Goal: Task Accomplishment & Management: Manage account settings

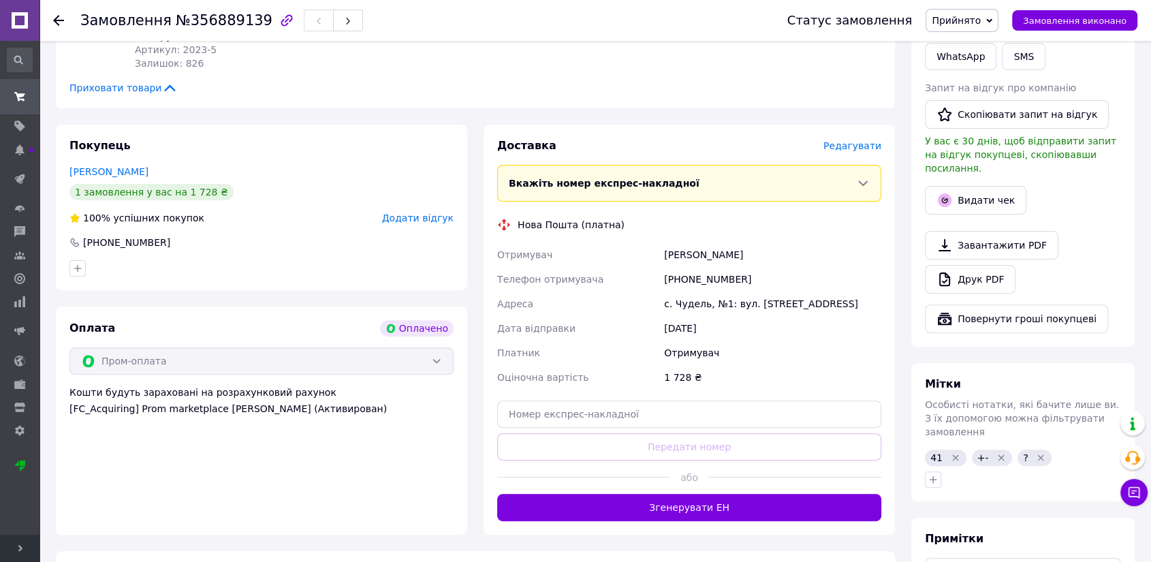
scroll to position [378, 0]
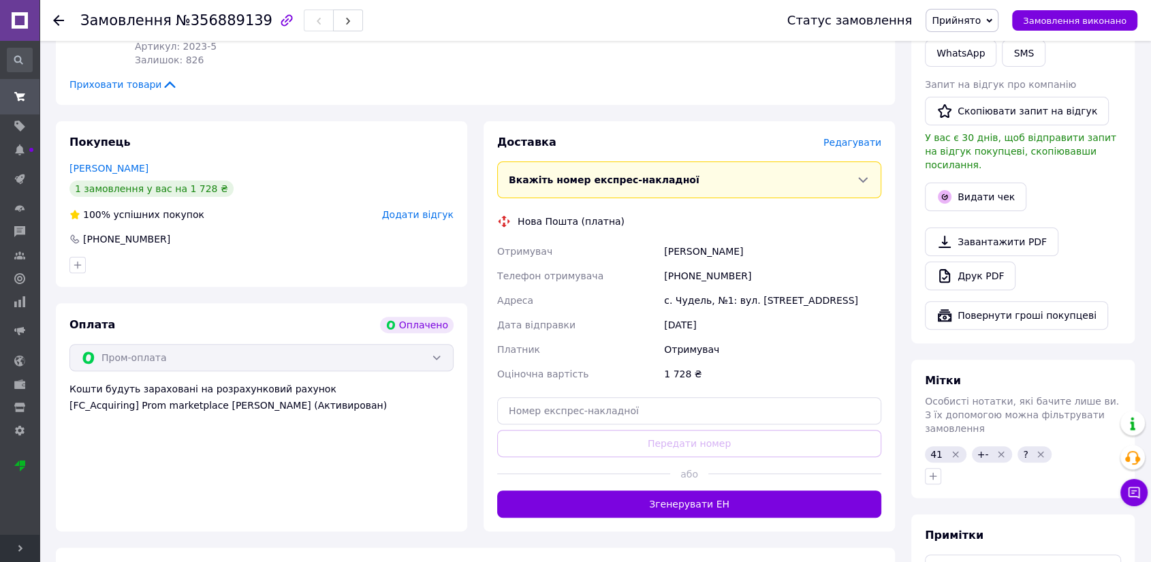
drag, startPoint x: 662, startPoint y: 255, endPoint x: 779, endPoint y: 262, distance: 116.7
click at [779, 262] on div "Отримувач Михаревич Ірина Телефон отримувача +380687357782 Адреса с. Чудель, №1…" at bounding box center [690, 312] width 390 height 147
drag, startPoint x: 680, startPoint y: 277, endPoint x: 783, endPoint y: 277, distance: 102.9
click at [783, 277] on div "[PHONE_NUMBER]" at bounding box center [773, 276] width 223 height 25
copy div "0687357782"
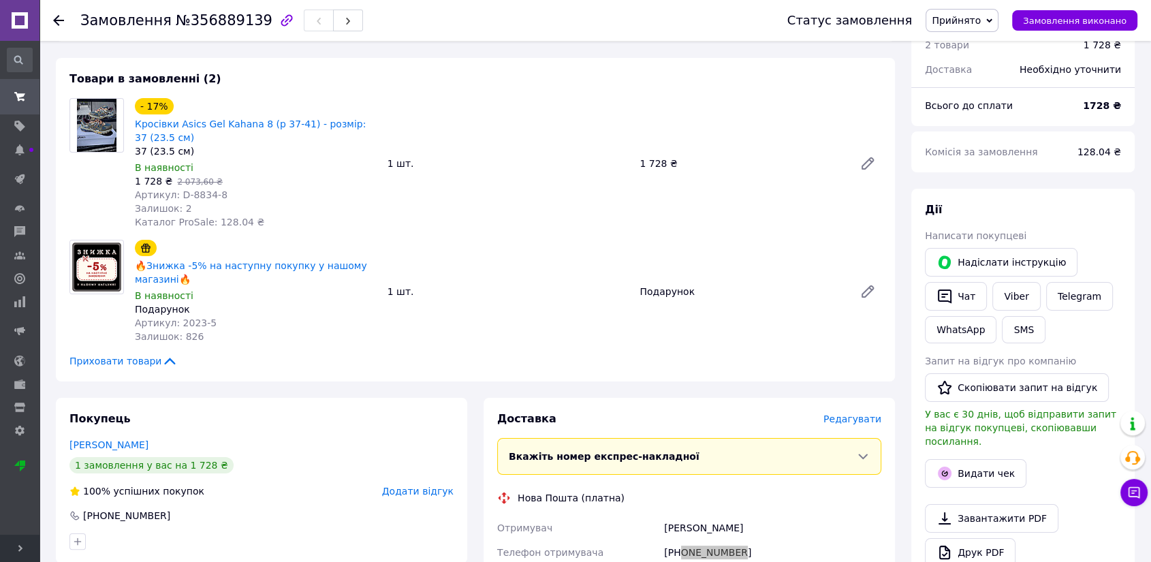
scroll to position [302, 0]
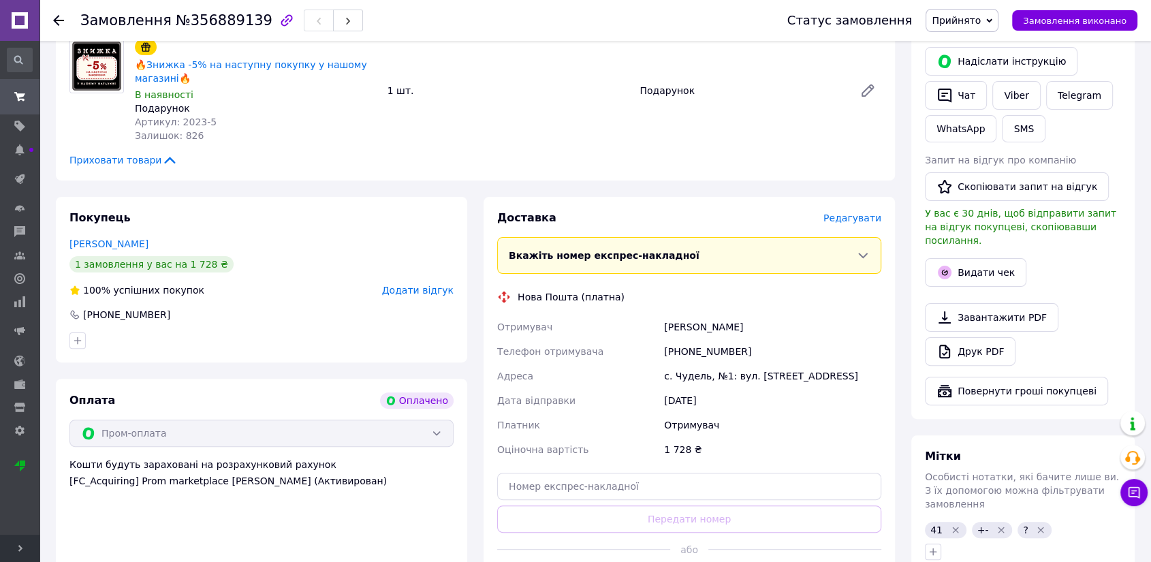
click at [696, 377] on div "с. Чудель, №1: вул. [STREET_ADDRESS]" at bounding box center [773, 376] width 223 height 25
copy div "Чудель"
click at [1036, 525] on icon "Видалити мітку" at bounding box center [1041, 530] width 11 height 11
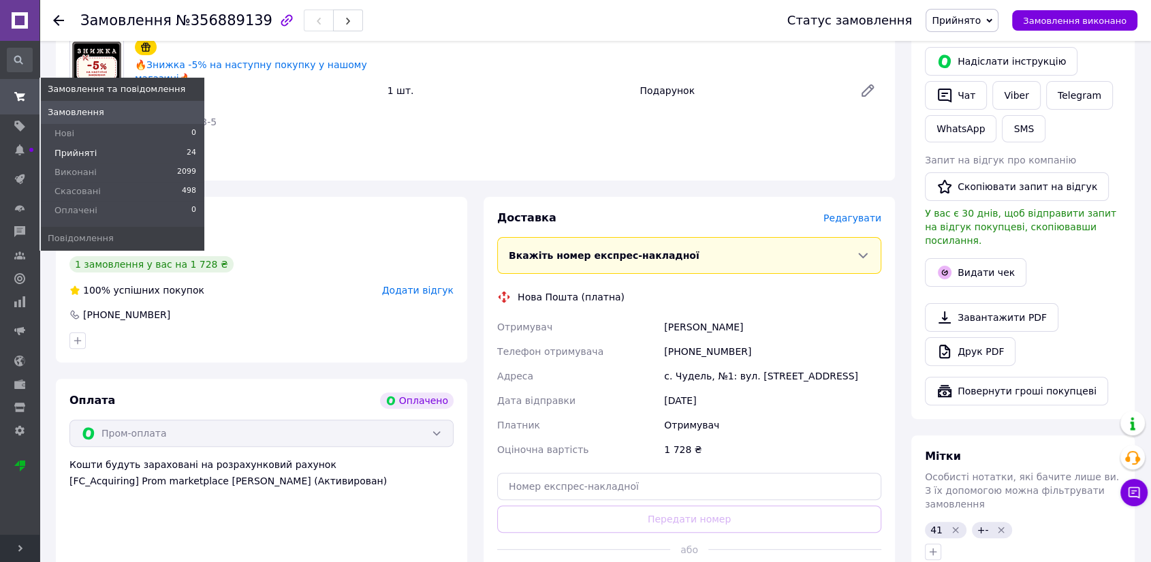
click at [74, 148] on span "Прийняті" at bounding box center [76, 153] width 42 height 12
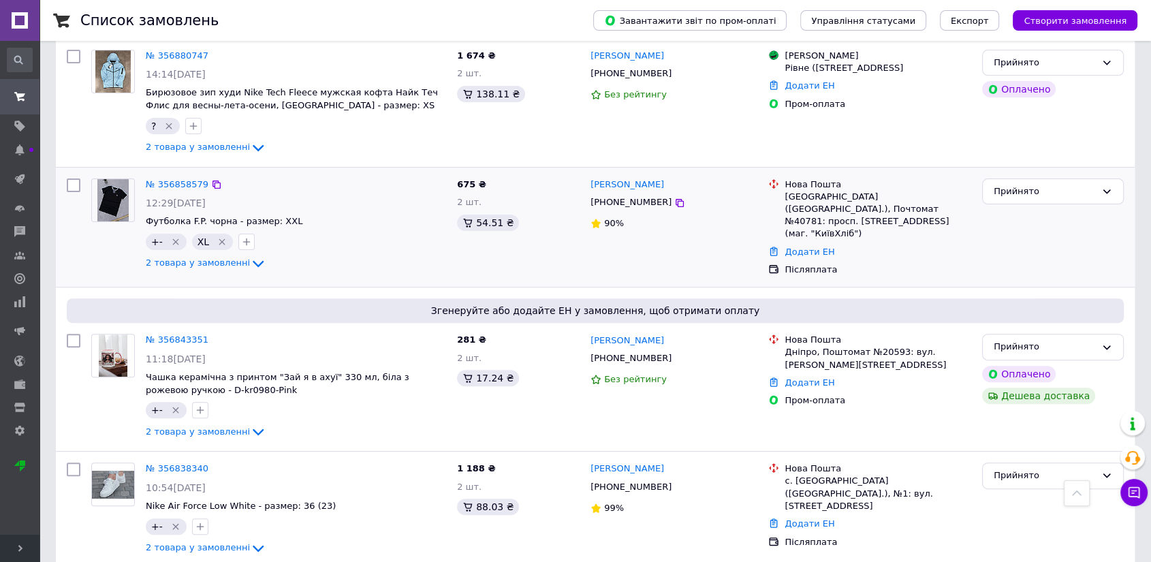
scroll to position [302, 0]
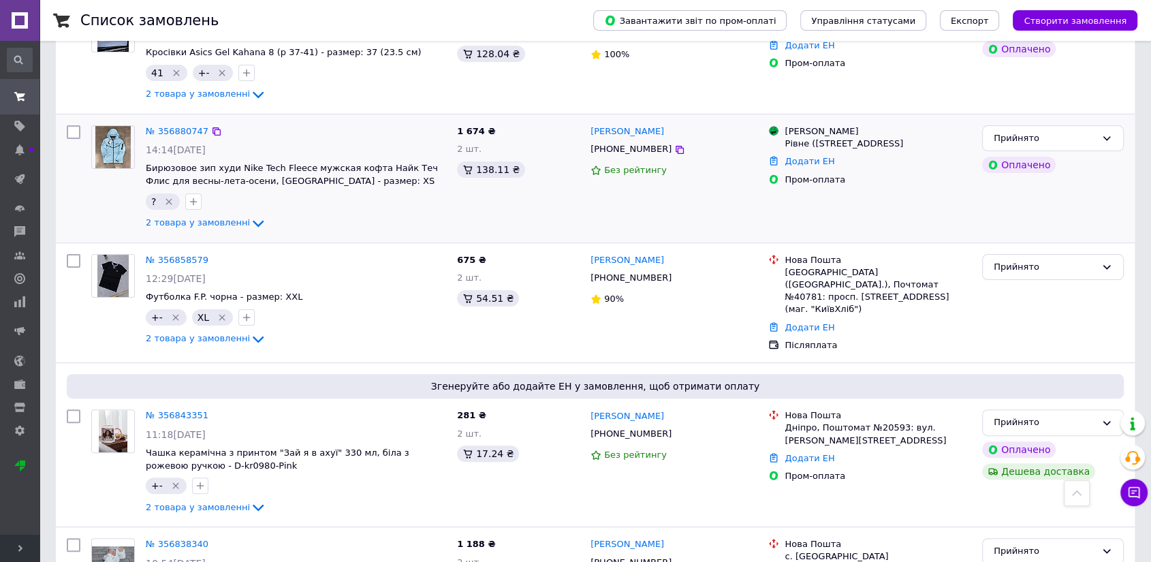
click at [106, 141] on img at bounding box center [112, 147] width 35 height 42
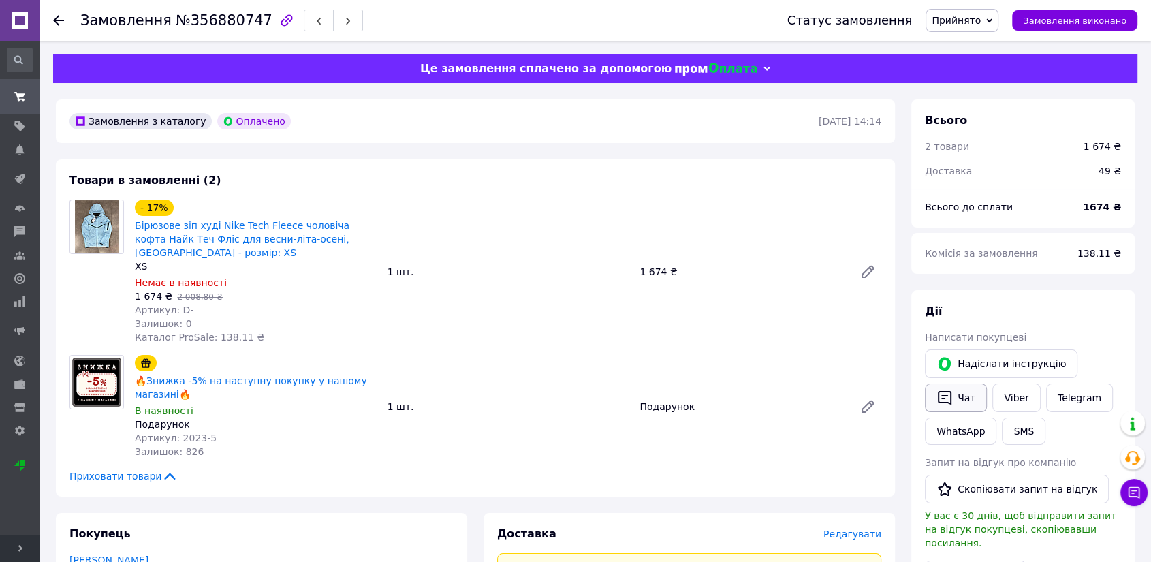
click at [944, 396] on icon "button" at bounding box center [945, 398] width 16 height 16
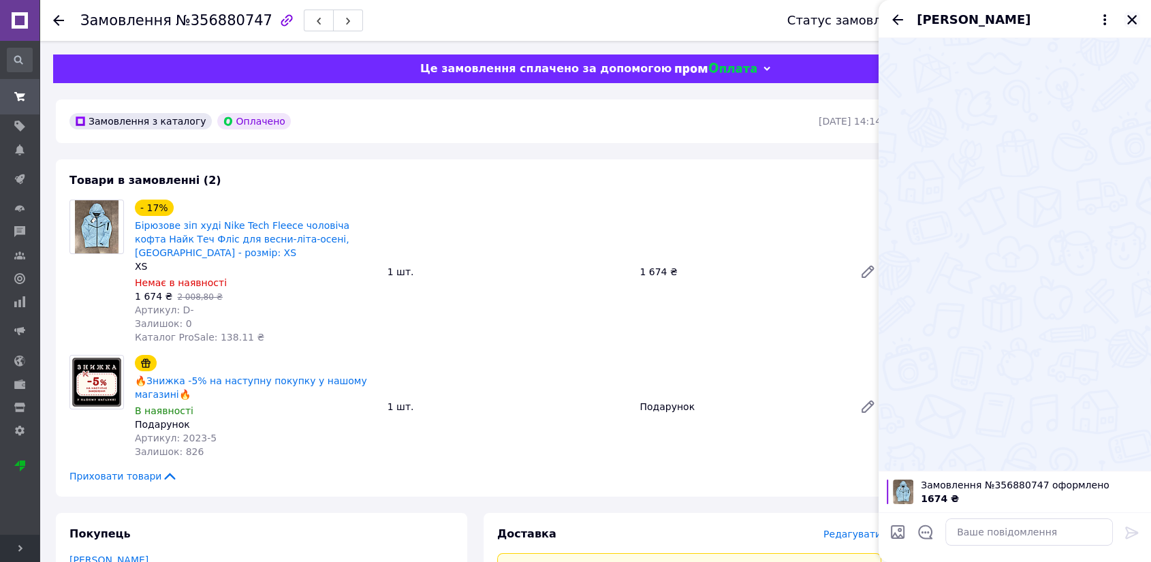
click at [1134, 20] on icon "Закрити" at bounding box center [1132, 20] width 12 height 12
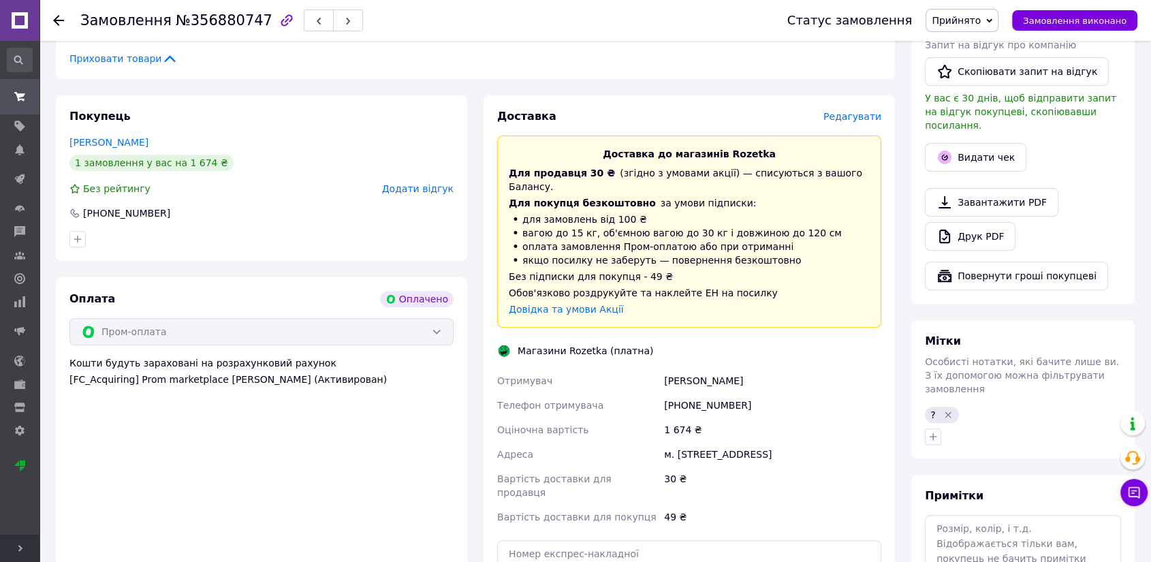
scroll to position [454, 0]
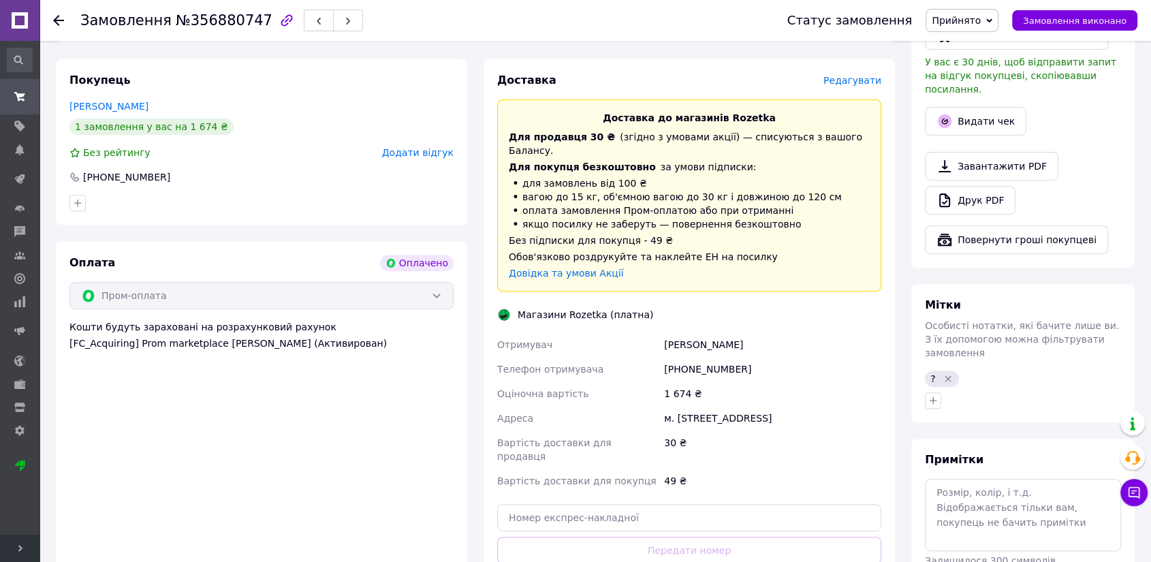
click at [694, 406] on div "м. Рівне (Рівненська обл.), Київська, 19" at bounding box center [773, 418] width 223 height 25
copy div "Рівне"
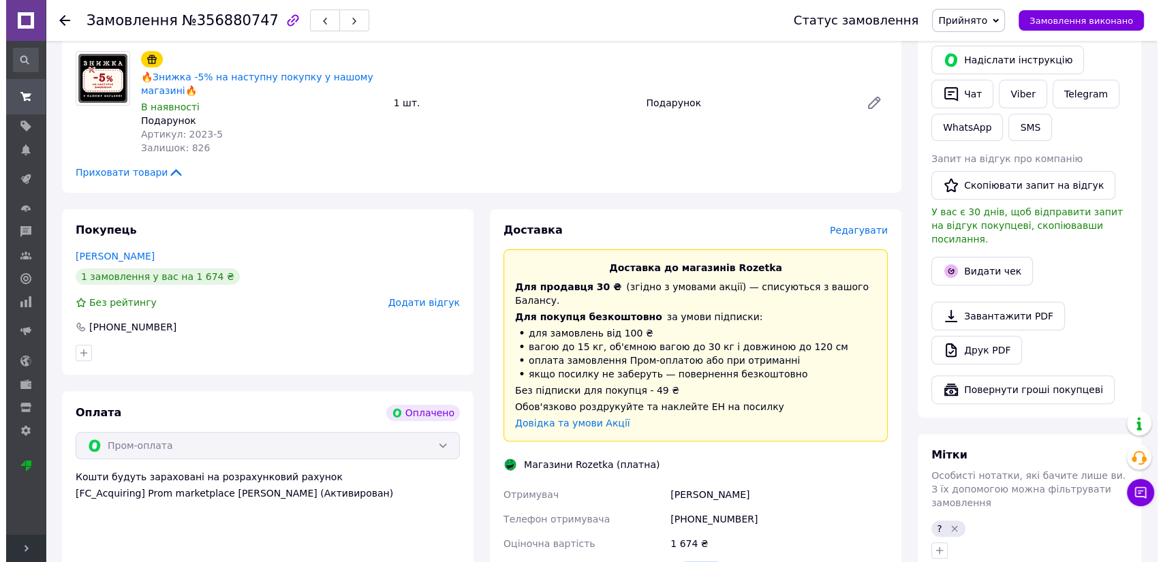
scroll to position [302, 0]
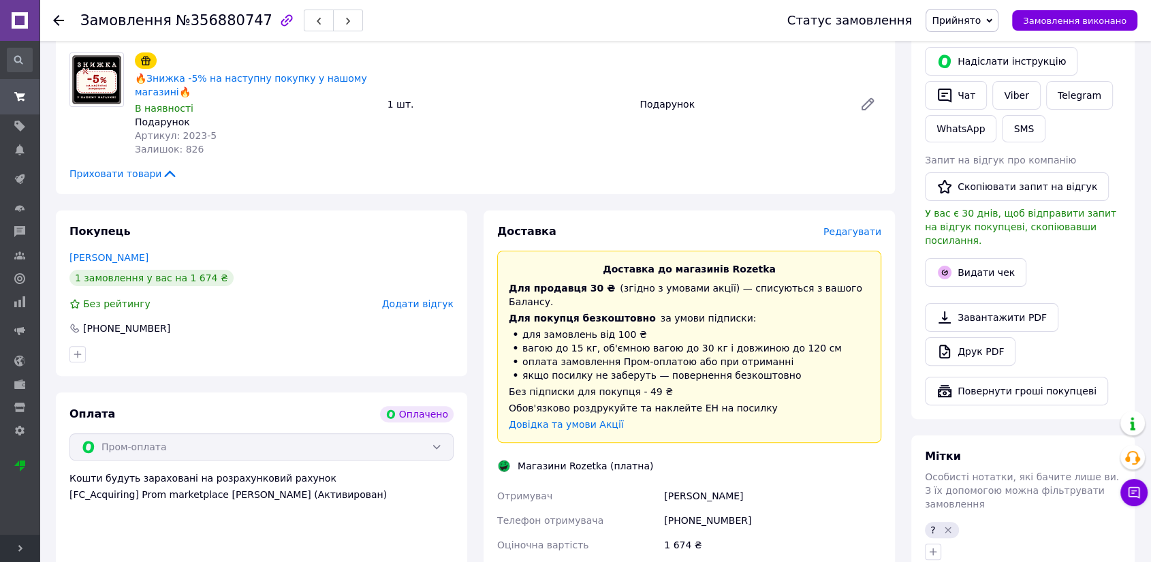
click at [861, 234] on span "Редагувати" at bounding box center [853, 231] width 58 height 11
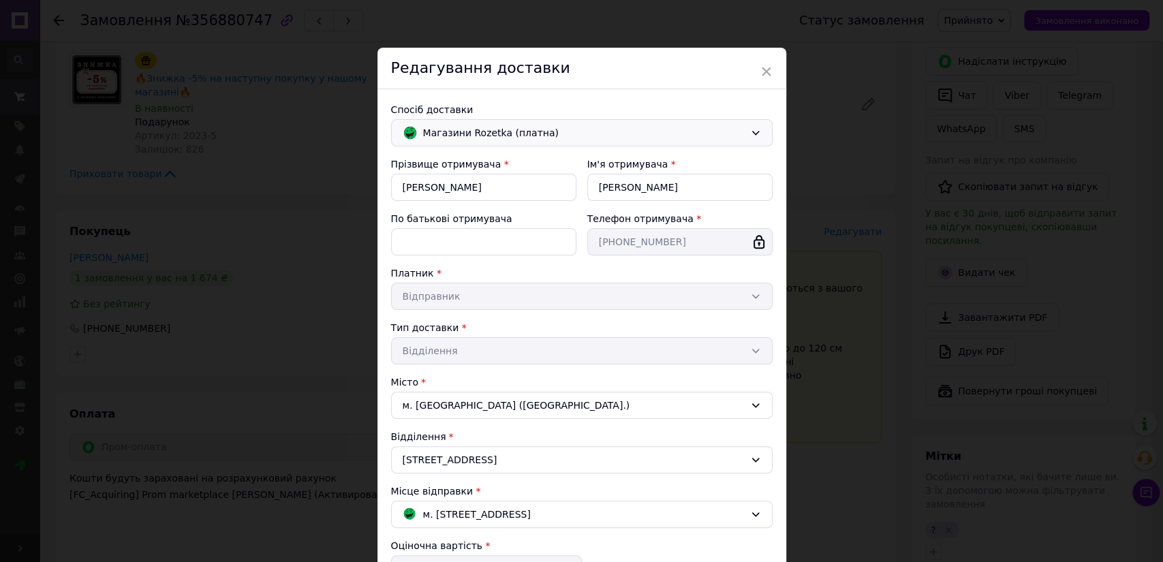
click at [555, 126] on span "Магазини Rozetka (платна)" at bounding box center [584, 132] width 322 height 15
click at [514, 158] on span "Нова Пошта (платна)" at bounding box center [592, 162] width 338 height 14
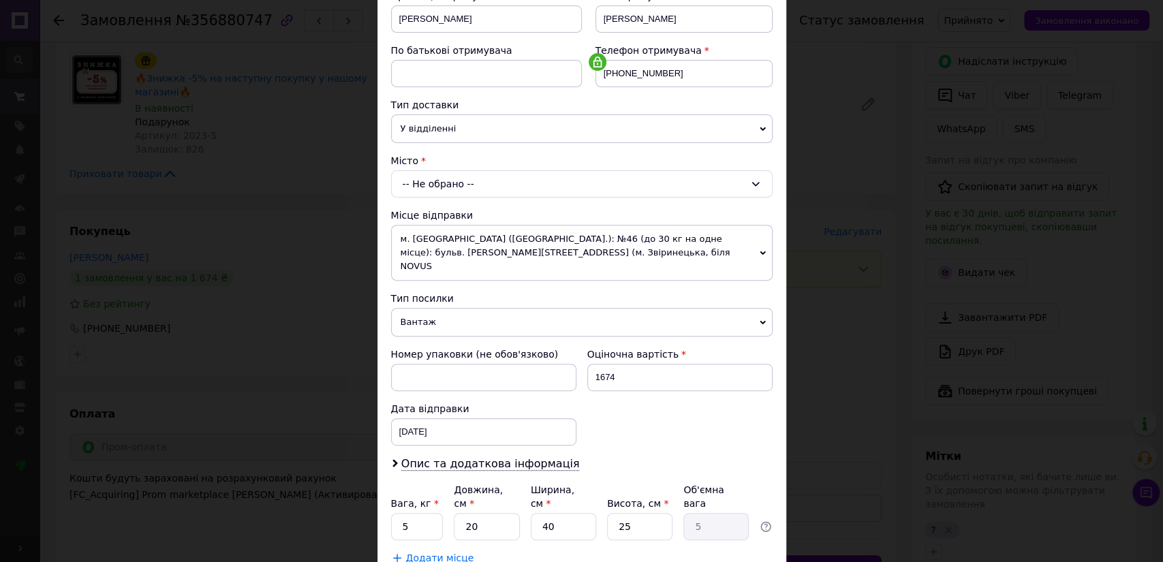
scroll to position [227, 0]
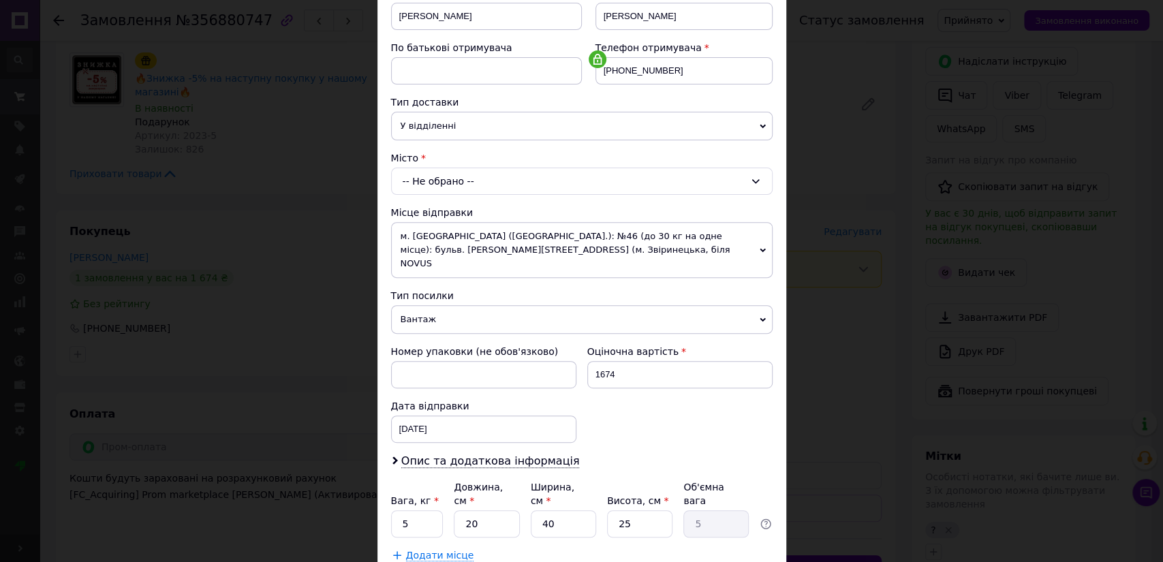
click at [485, 178] on div "-- Не обрано --" at bounding box center [582, 181] width 382 height 27
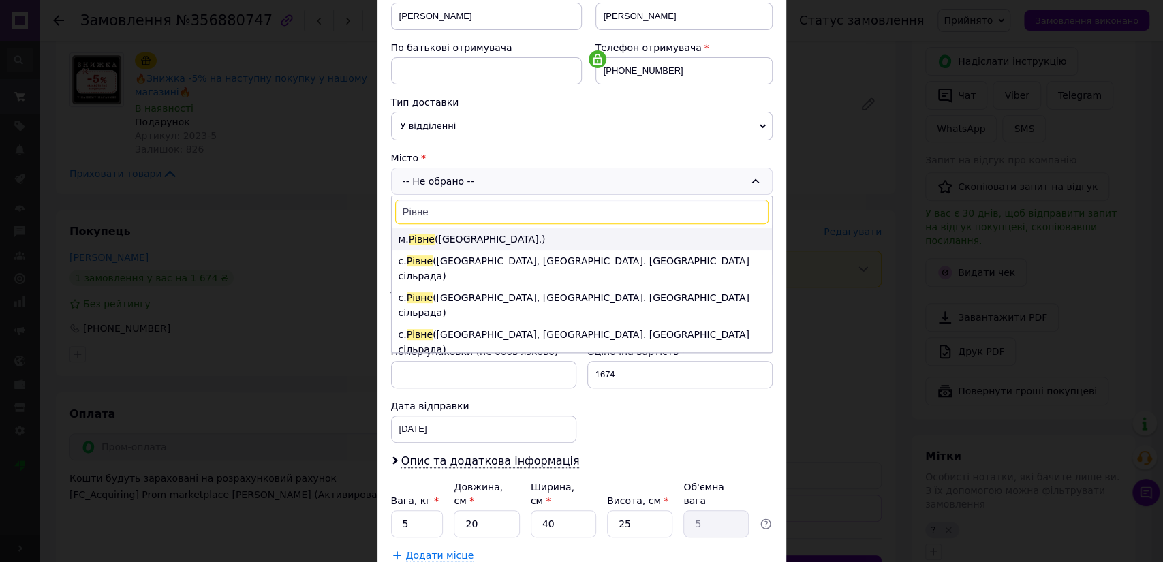
type input "Рівне"
click at [435, 242] on li "м. Рівне (Рівненська обл.)" at bounding box center [582, 239] width 380 height 22
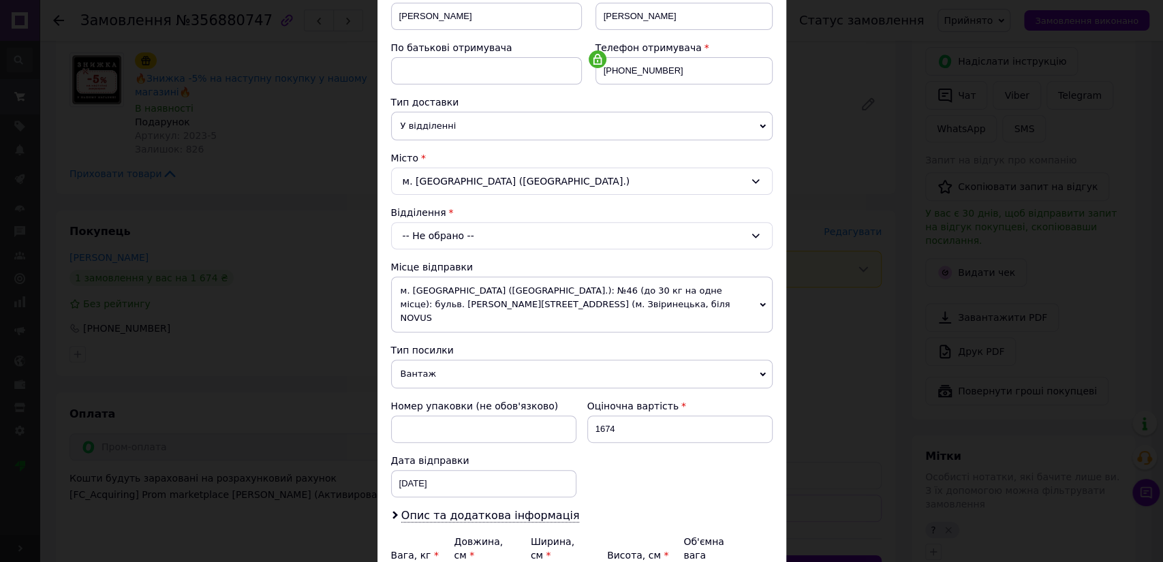
click at [432, 233] on div "-- Не обрано --" at bounding box center [582, 235] width 382 height 27
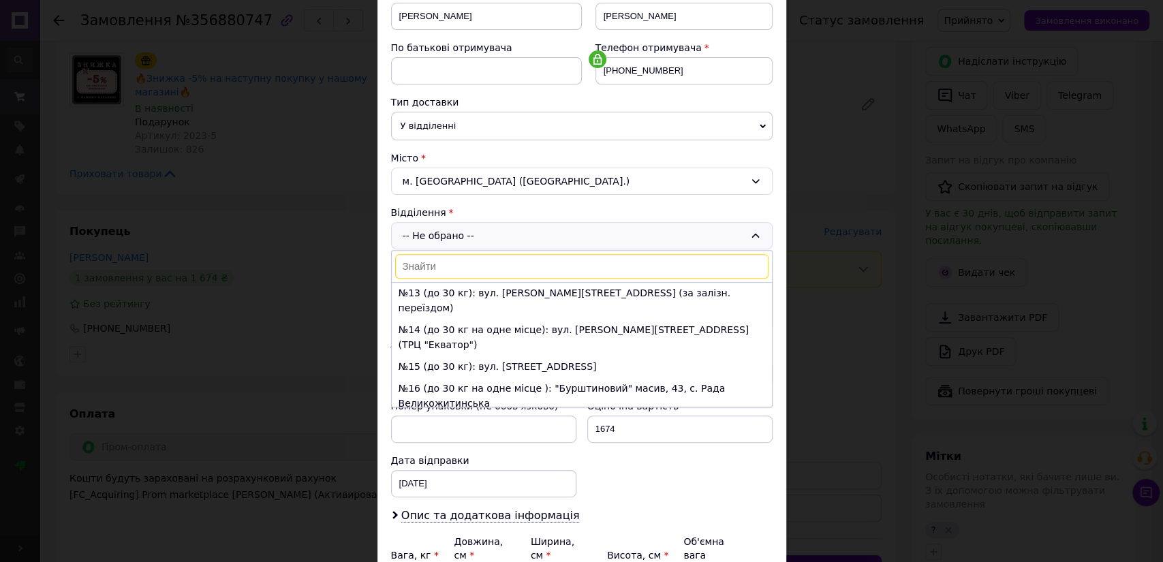
scroll to position [302, 0]
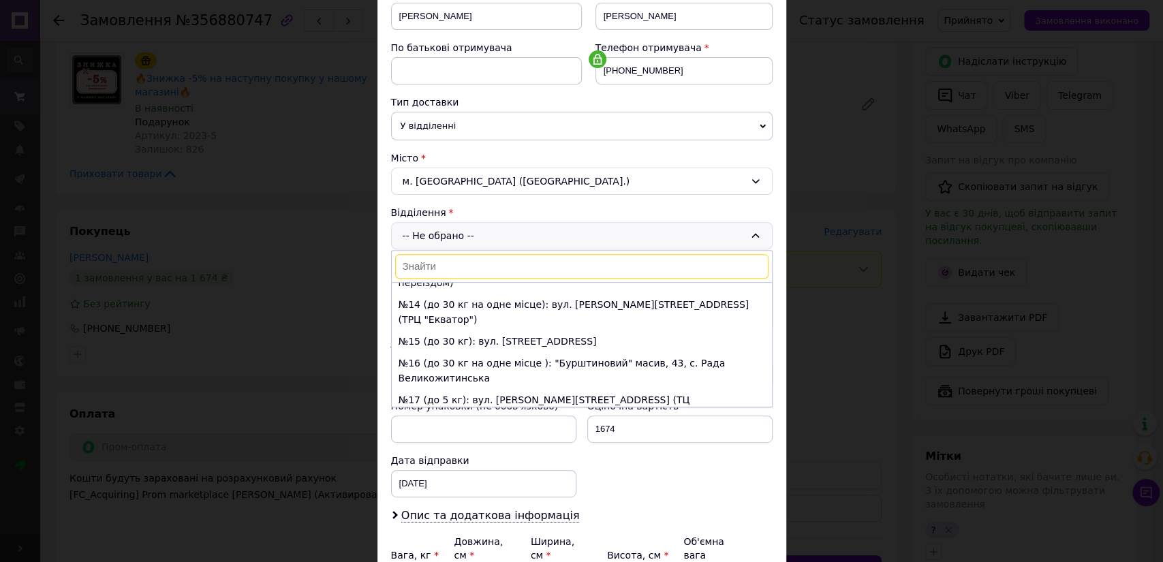
click at [450, 448] on li "№19 (до 5 кг): вул. Київська, 67 (ТРЦ "Арена")" at bounding box center [582, 459] width 380 height 22
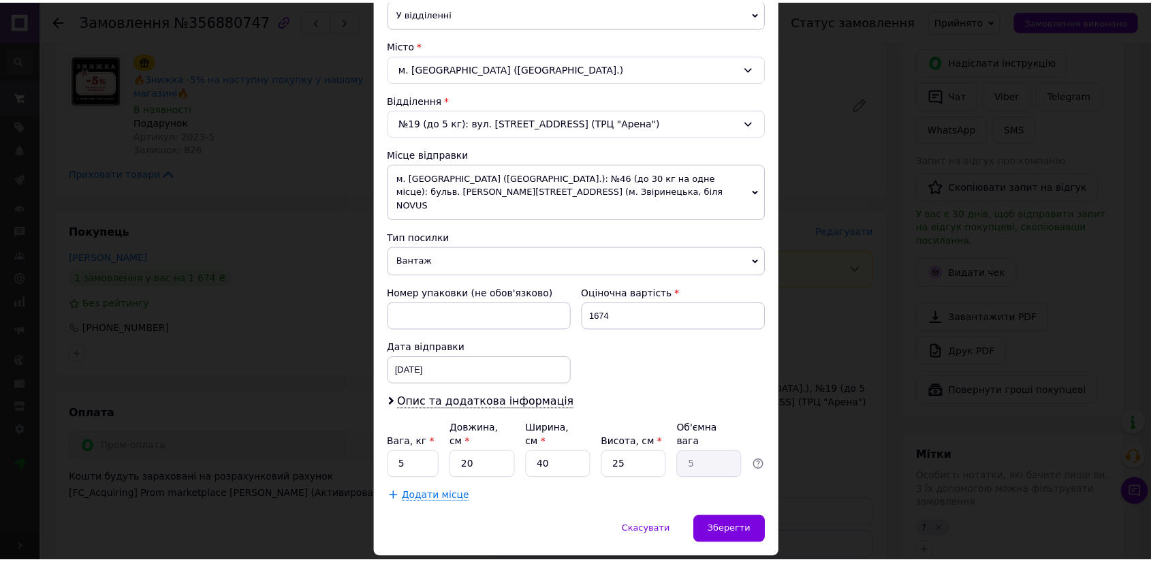
scroll to position [354, 0]
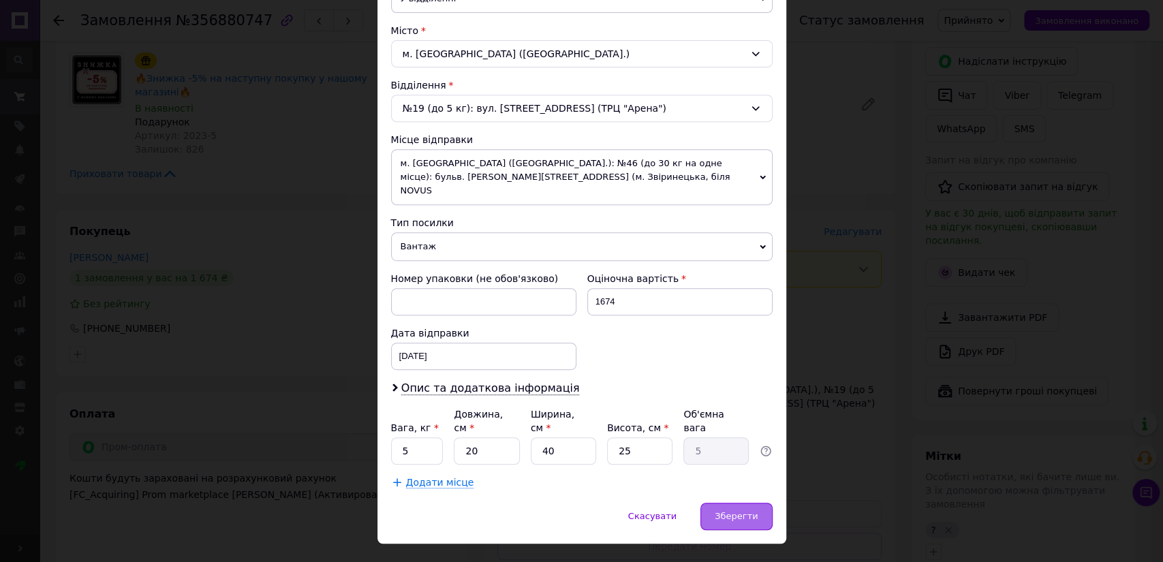
click at [733, 511] on span "Зберегти" at bounding box center [736, 516] width 43 height 10
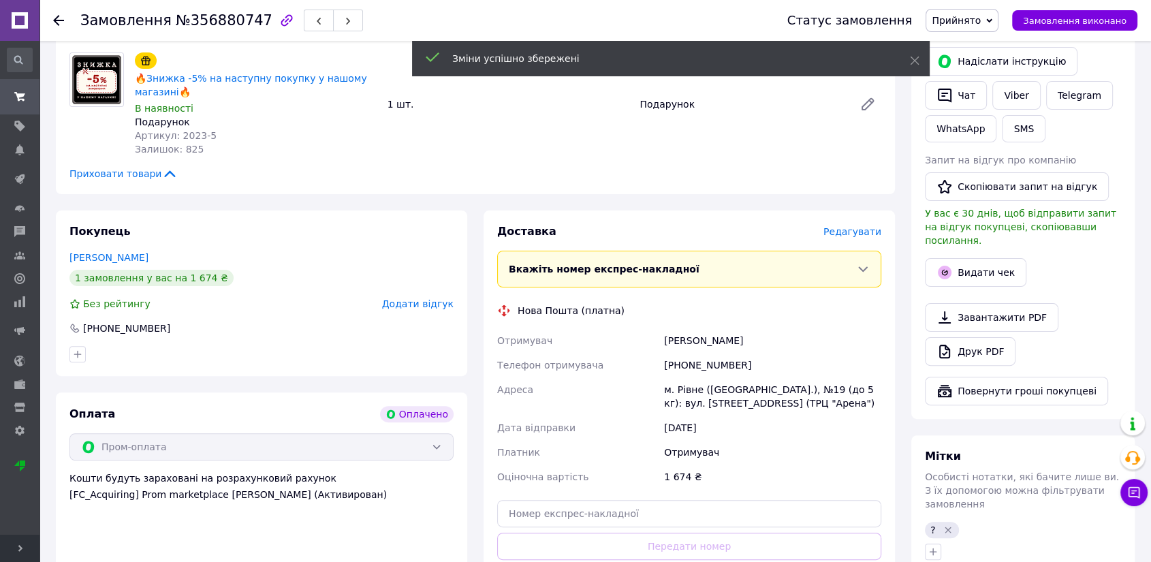
scroll to position [529, 0]
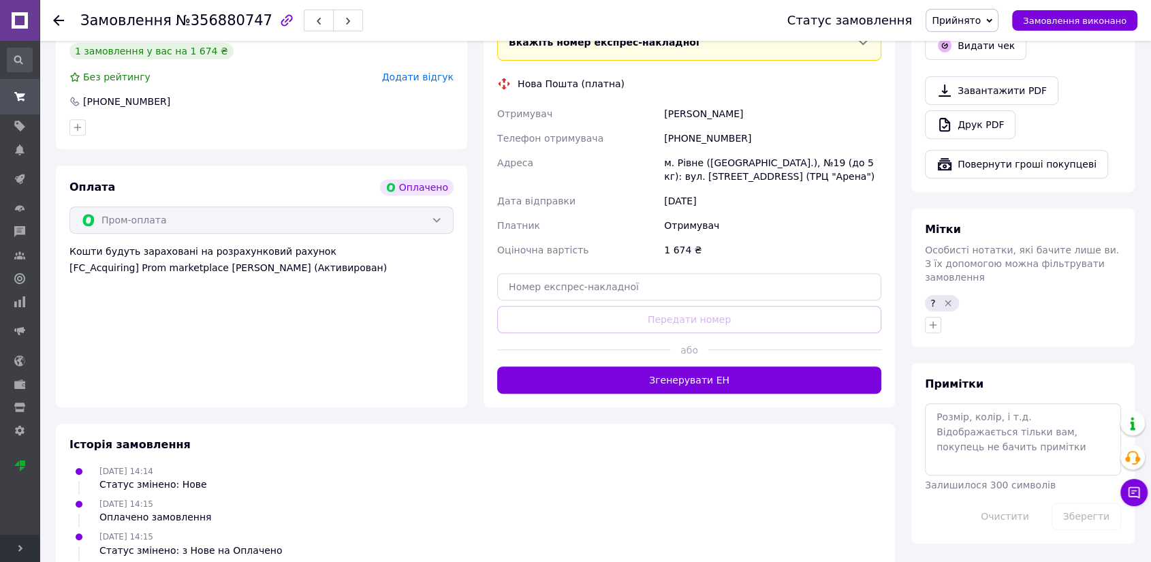
click at [942, 314] on div at bounding box center [1023, 325] width 202 height 22
click at [932, 320] on icon "button" at bounding box center [933, 325] width 11 height 11
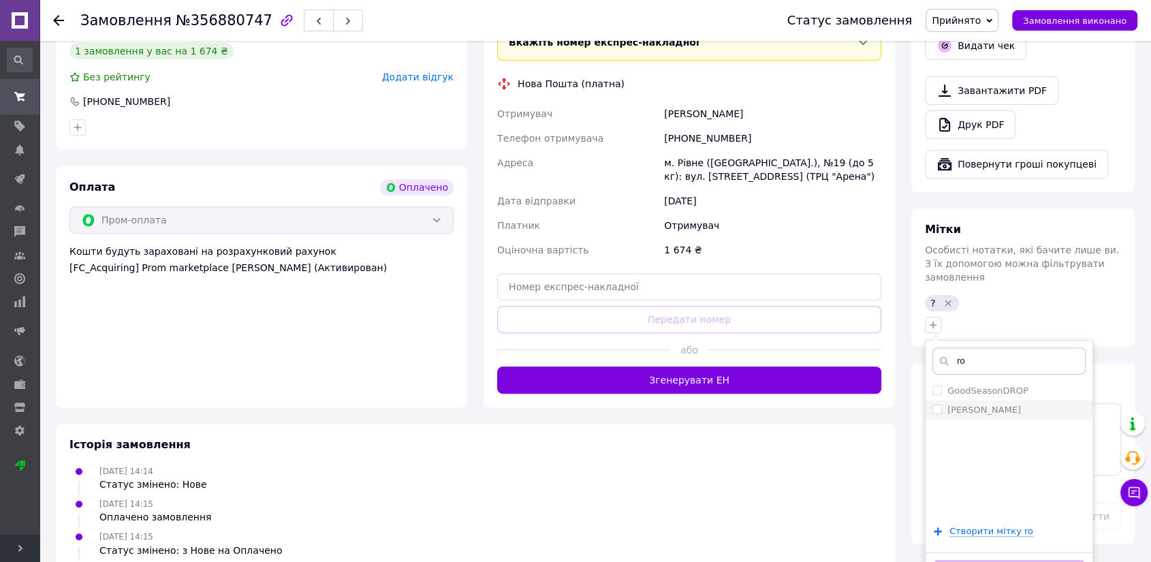
type input "ro"
click at [995, 405] on label "Була Rozetka" at bounding box center [985, 410] width 74 height 10
checkbox input "true"
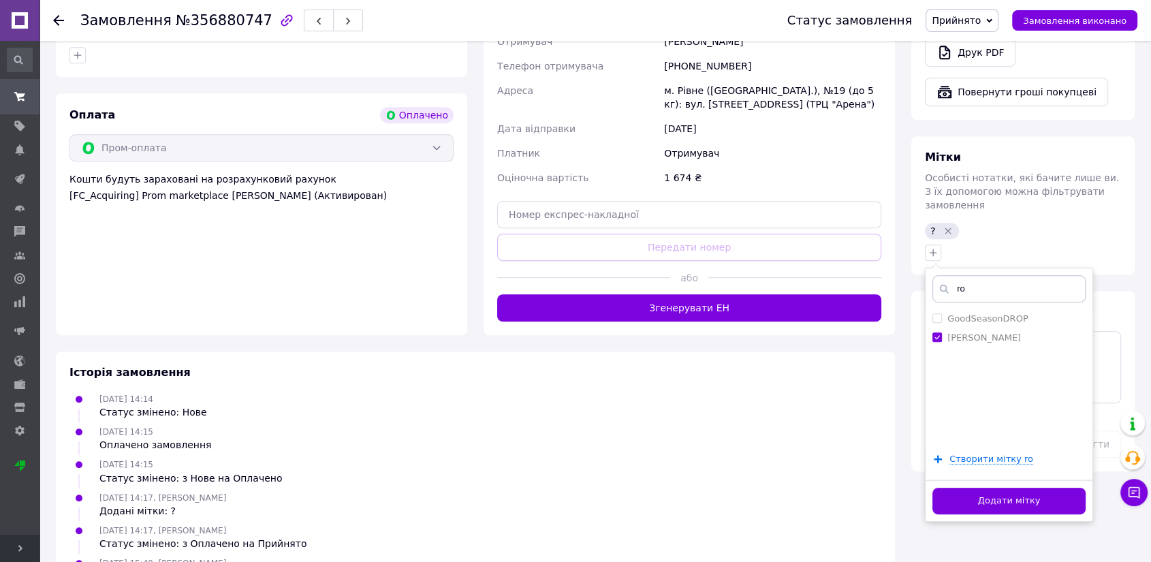
scroll to position [738, 0]
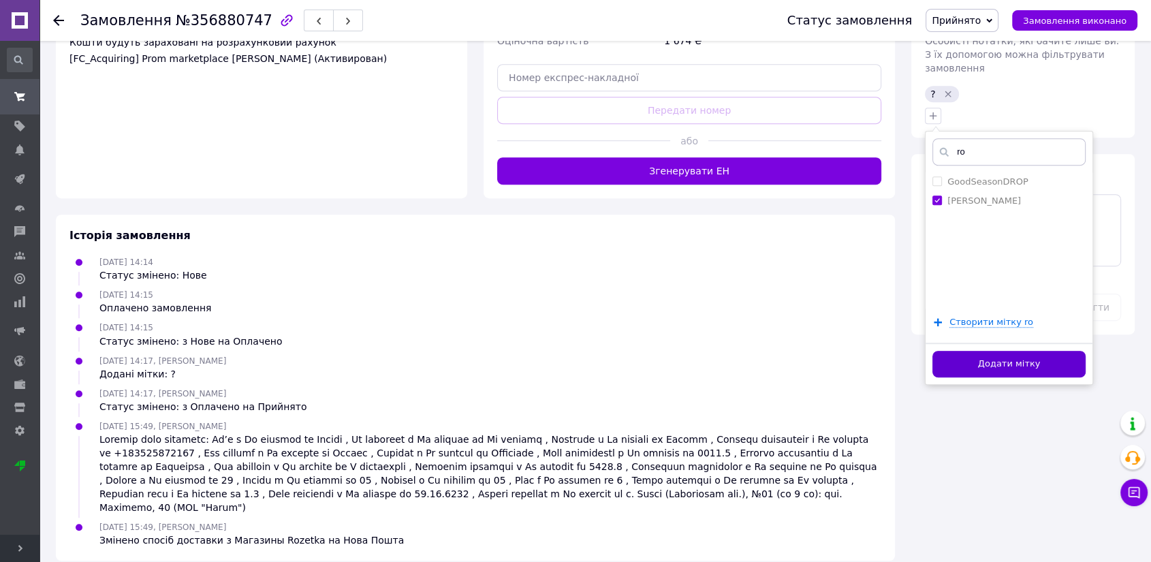
click at [984, 351] on button "Додати мітку" at bounding box center [1009, 364] width 153 height 27
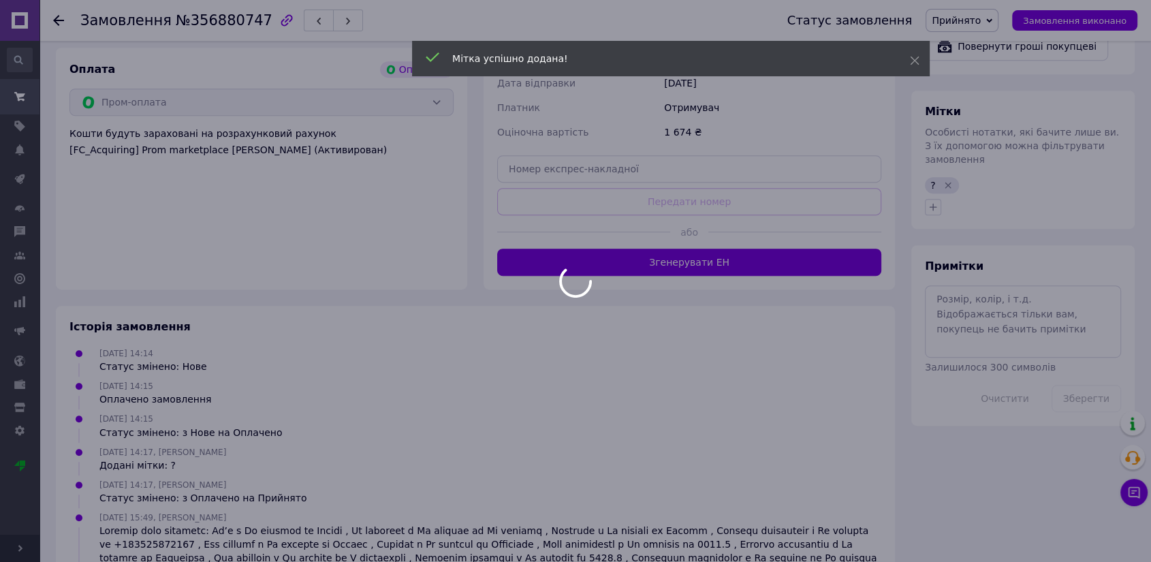
scroll to position [512, 0]
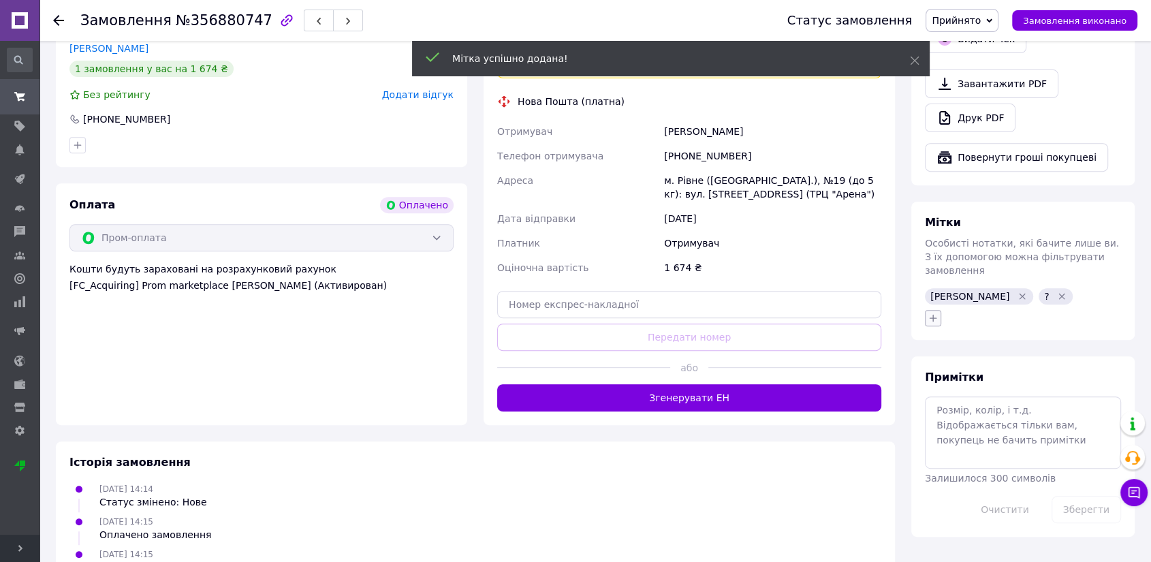
click at [934, 313] on icon "button" at bounding box center [933, 318] width 11 height 11
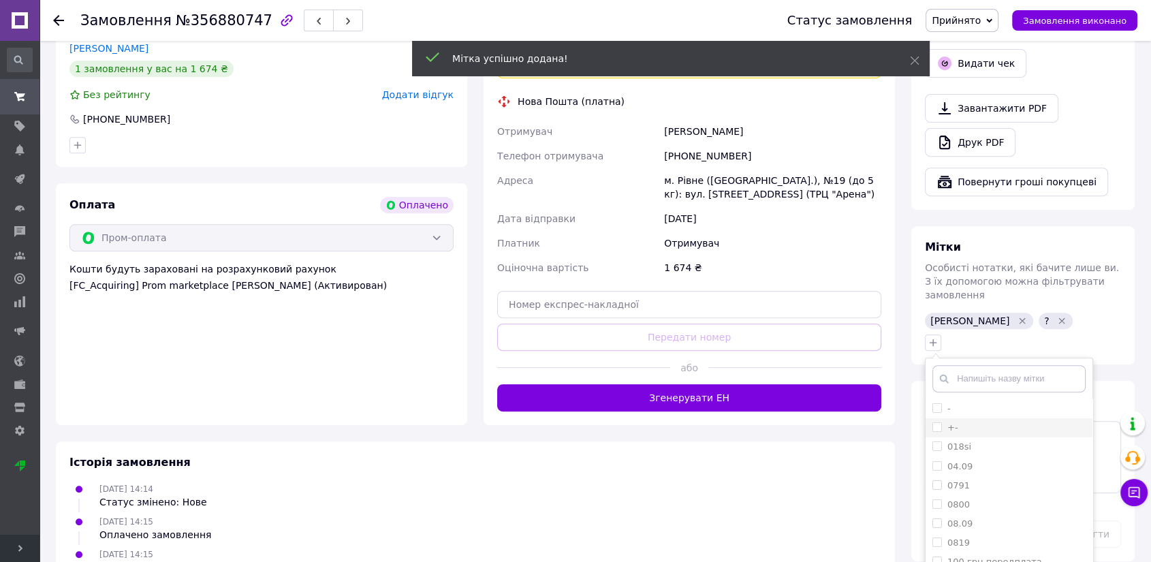
click at [933, 422] on input "+-" at bounding box center [937, 426] width 9 height 9
checkbox input "true"
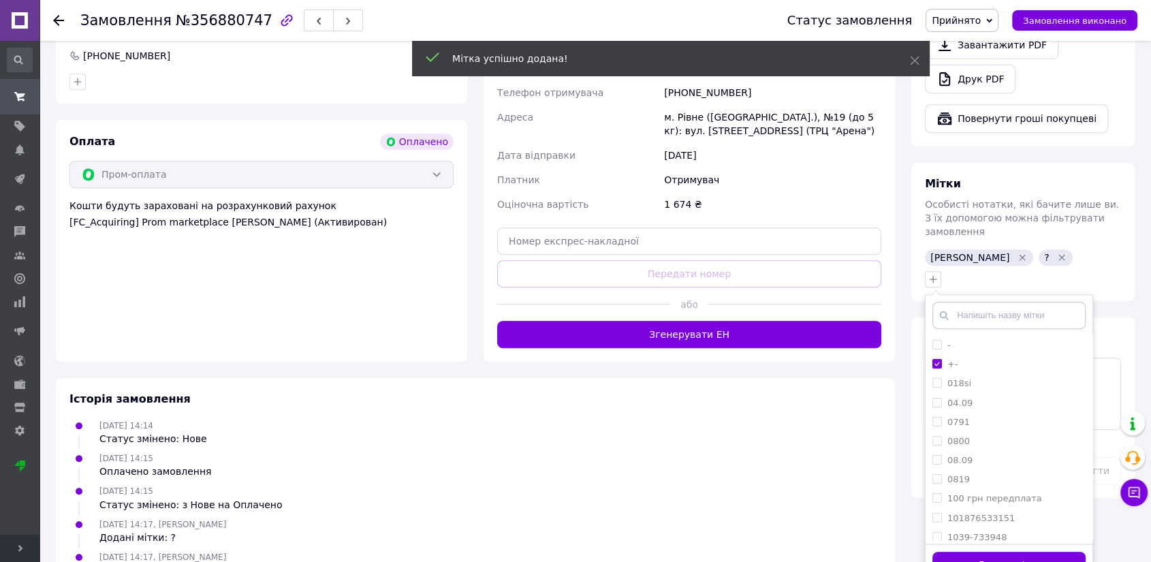
scroll to position [663, 0]
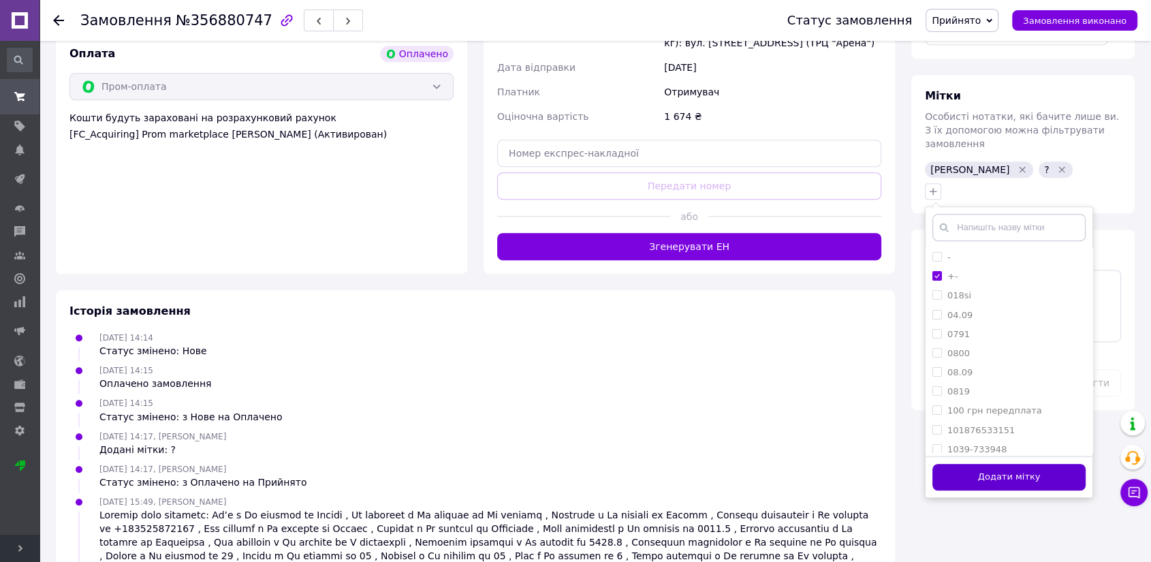
click at [1036, 464] on button "Додати мітку" at bounding box center [1009, 477] width 153 height 27
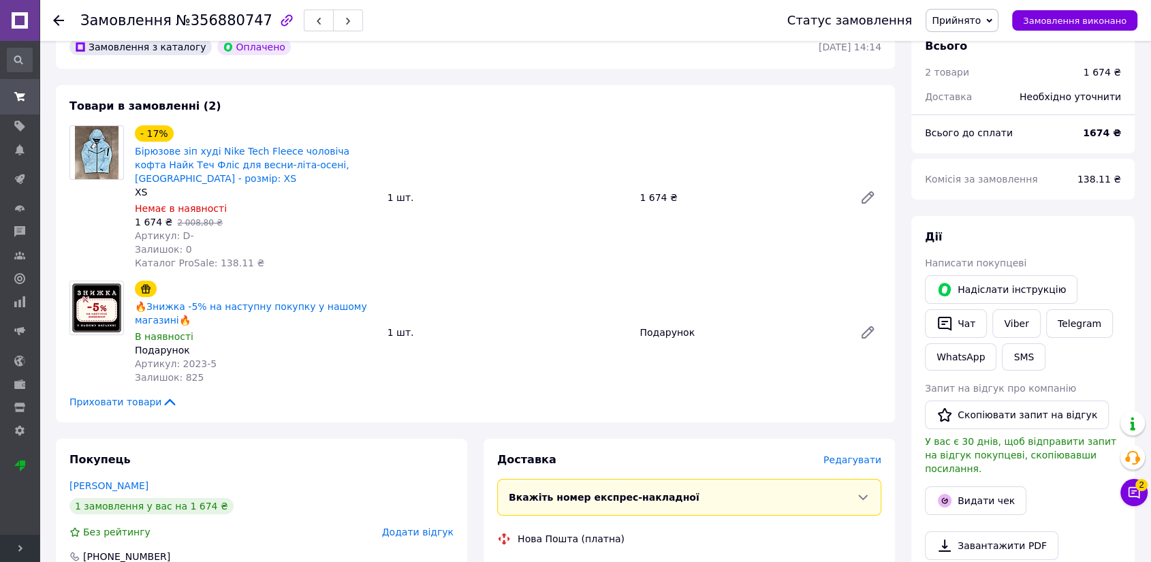
scroll to position [0, 0]
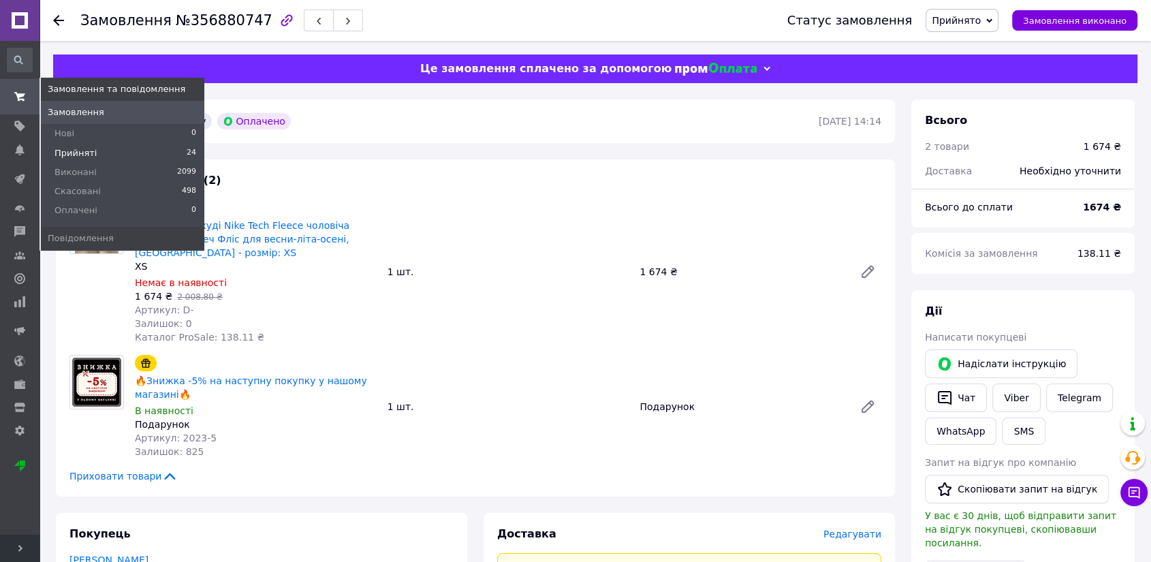
click at [82, 147] on span "Прийняті" at bounding box center [76, 153] width 42 height 12
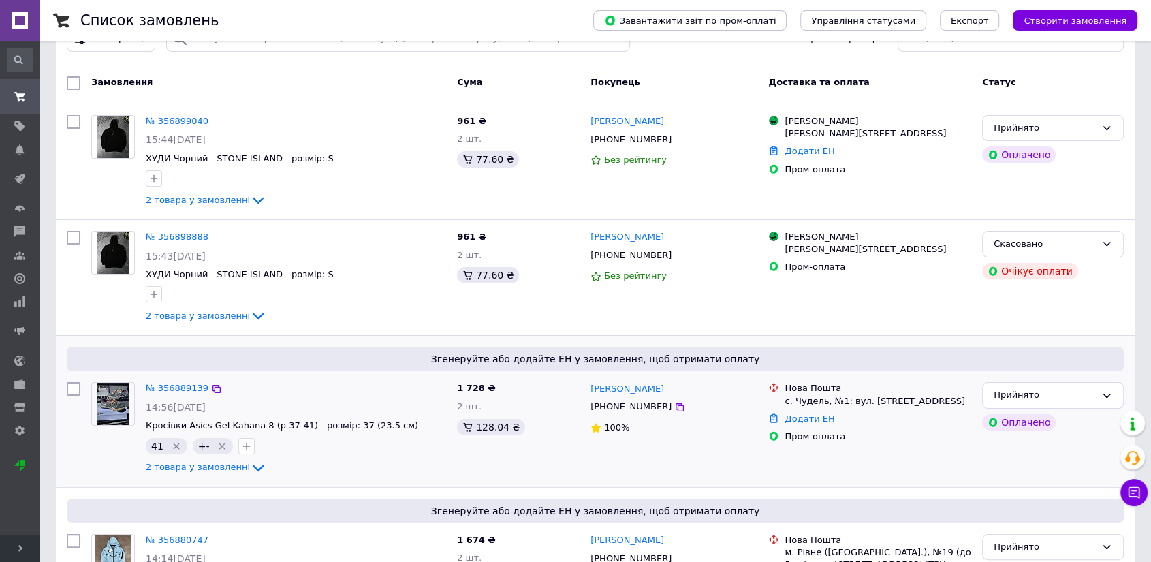
scroll to position [151, 0]
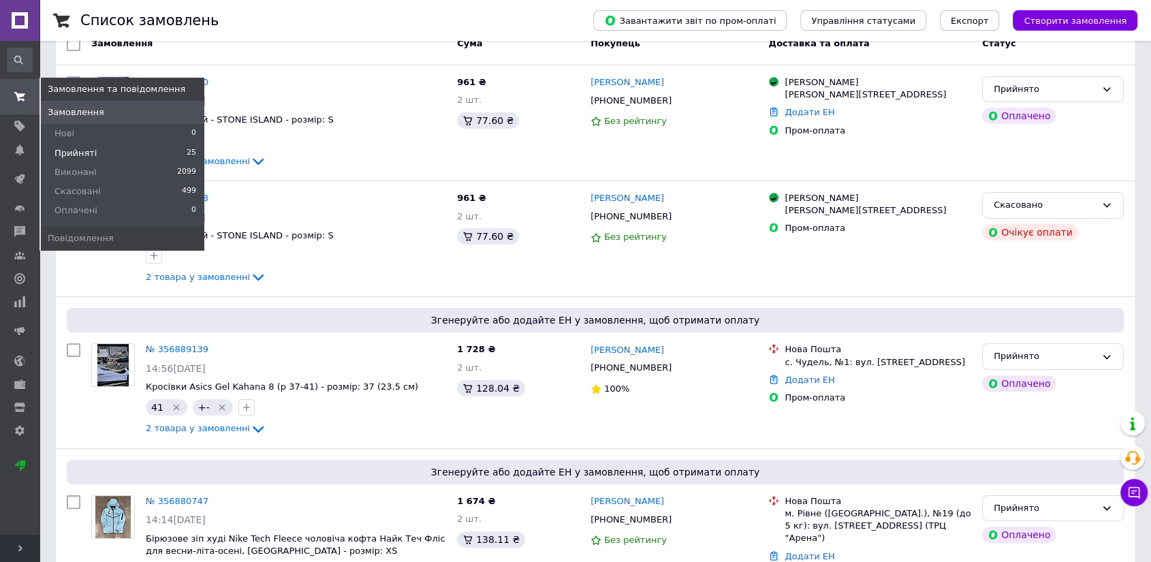
click at [73, 147] on span "Прийняті" at bounding box center [76, 153] width 42 height 12
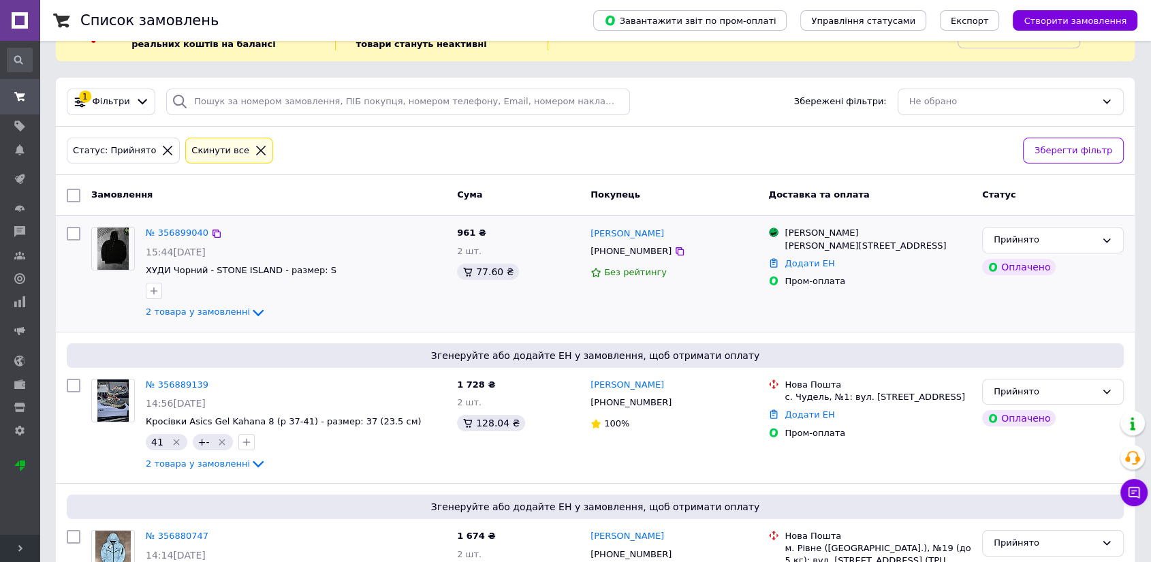
scroll to position [76, 0]
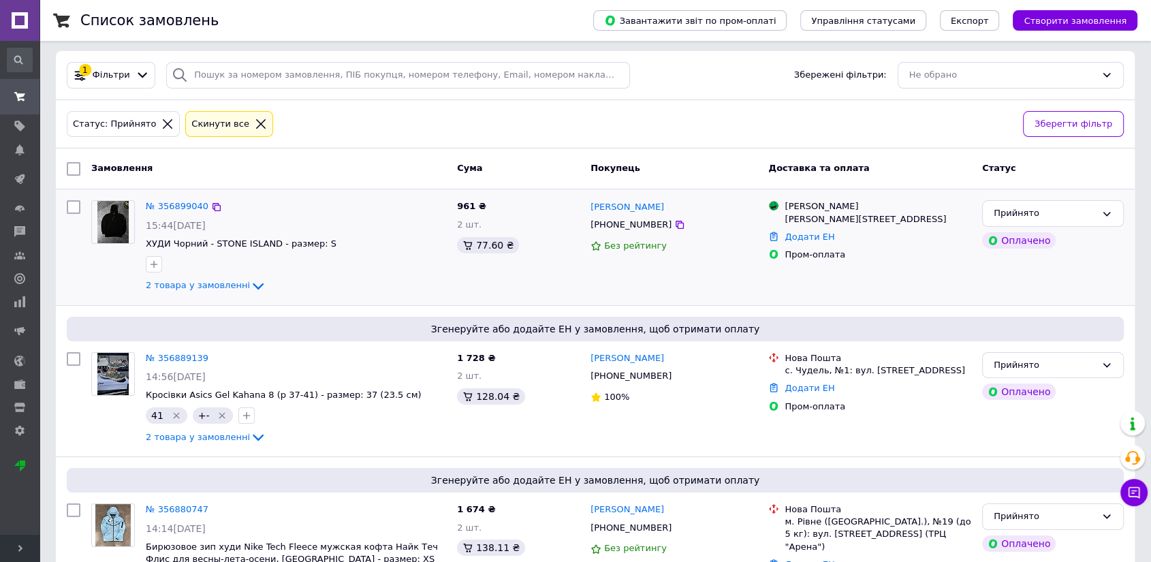
click at [162, 266] on div at bounding box center [154, 264] width 22 height 22
click at [153, 260] on icon "button" at bounding box center [154, 264] width 11 height 11
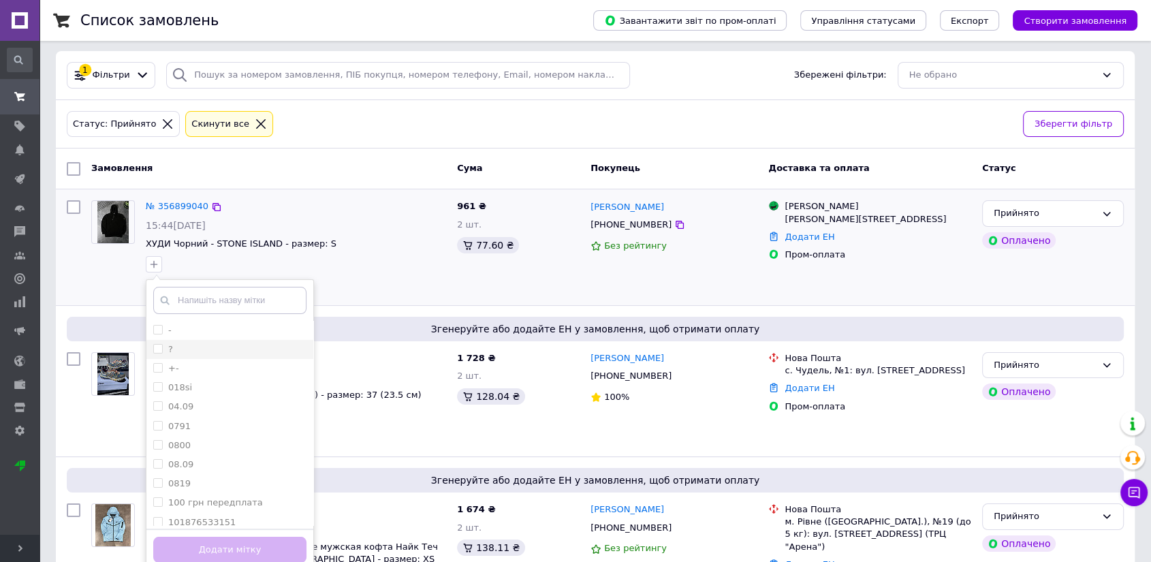
click at [153, 348] on li "?" at bounding box center [229, 349] width 167 height 19
checkbox input "true"
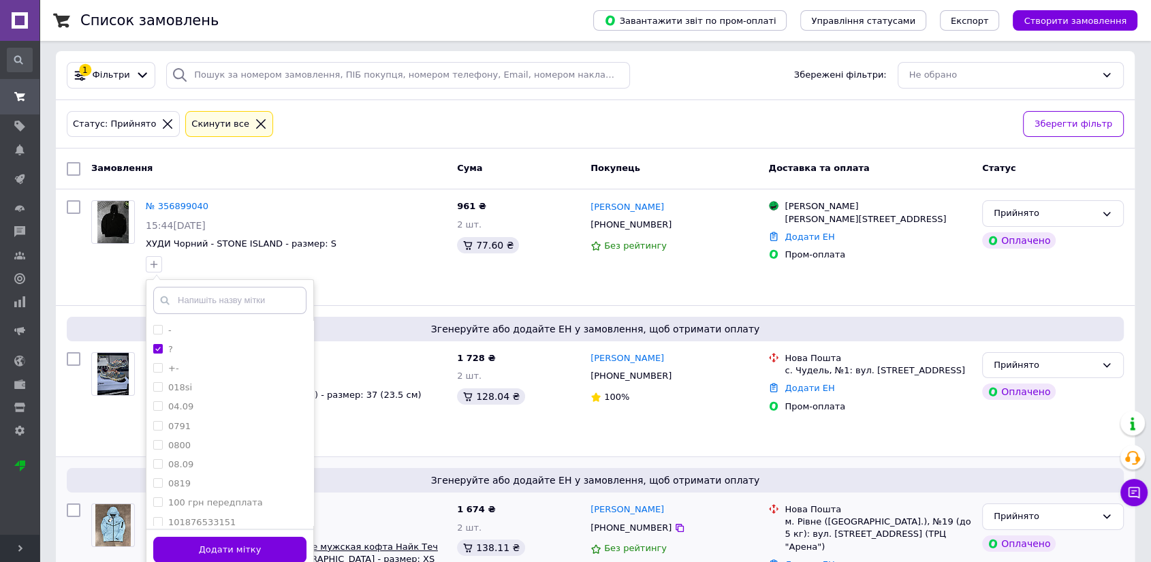
click at [208, 548] on button "Додати мітку" at bounding box center [229, 550] width 153 height 27
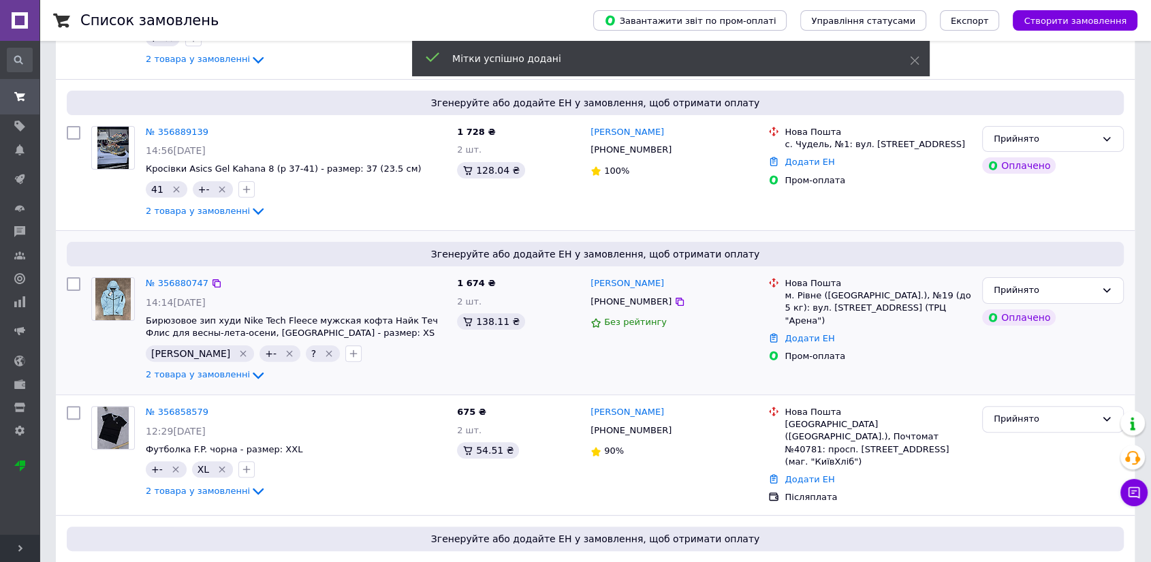
scroll to position [302, 0]
click at [114, 288] on img at bounding box center [112, 298] width 35 height 42
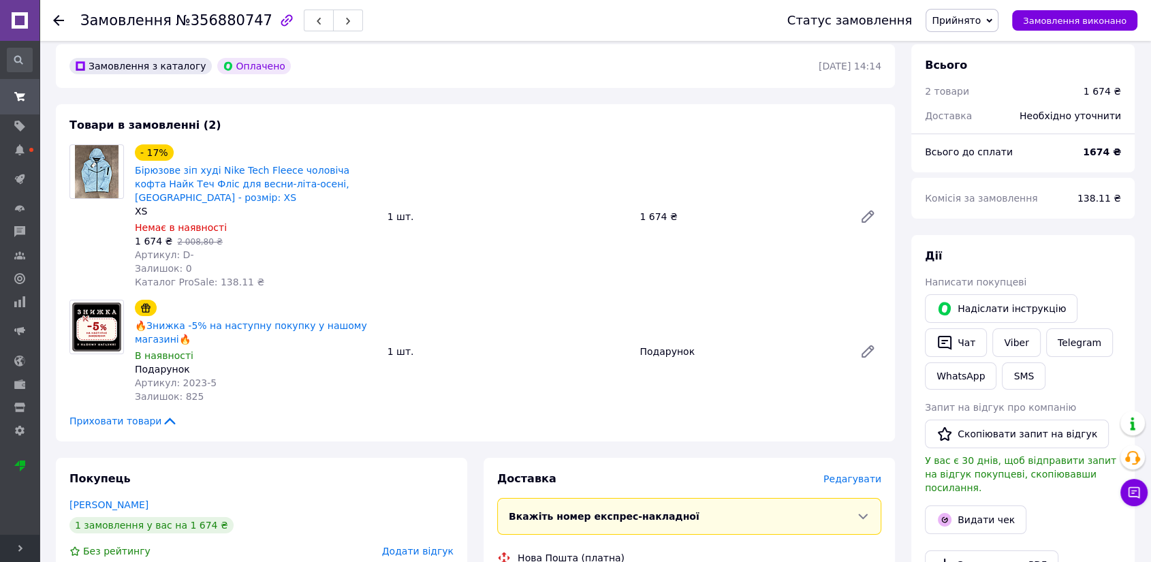
scroll to position [227, 0]
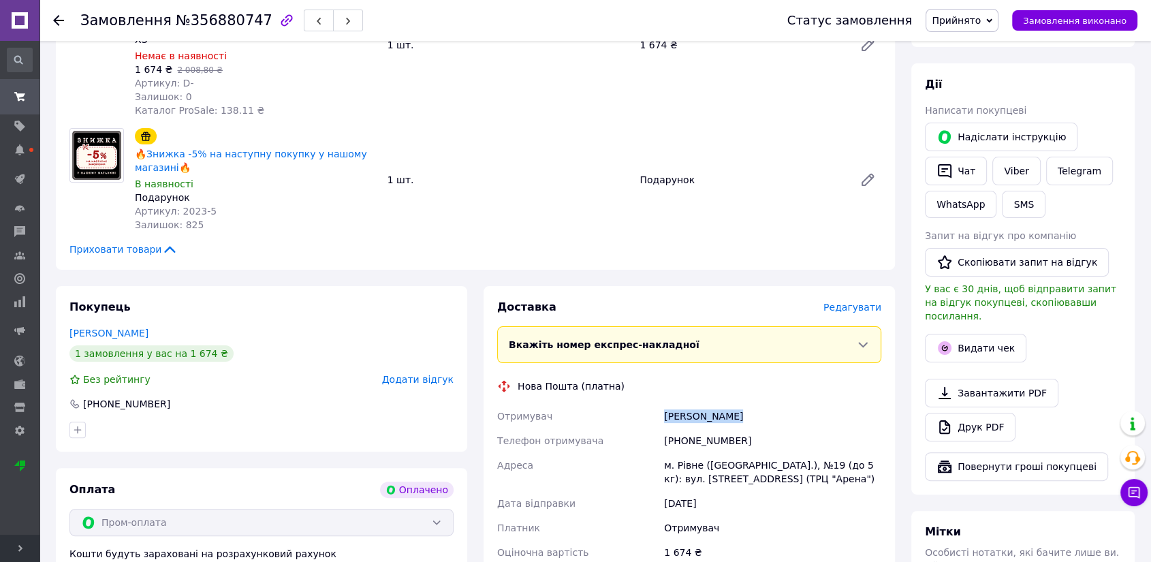
drag, startPoint x: 666, startPoint y: 415, endPoint x: 768, endPoint y: 416, distance: 102.2
click at [768, 416] on div "[PERSON_NAME]" at bounding box center [773, 416] width 223 height 25
copy div "[PERSON_NAME]"
drag, startPoint x: 683, startPoint y: 438, endPoint x: 826, endPoint y: 442, distance: 143.1
click at [826, 442] on div "[PHONE_NUMBER]" at bounding box center [773, 441] width 223 height 25
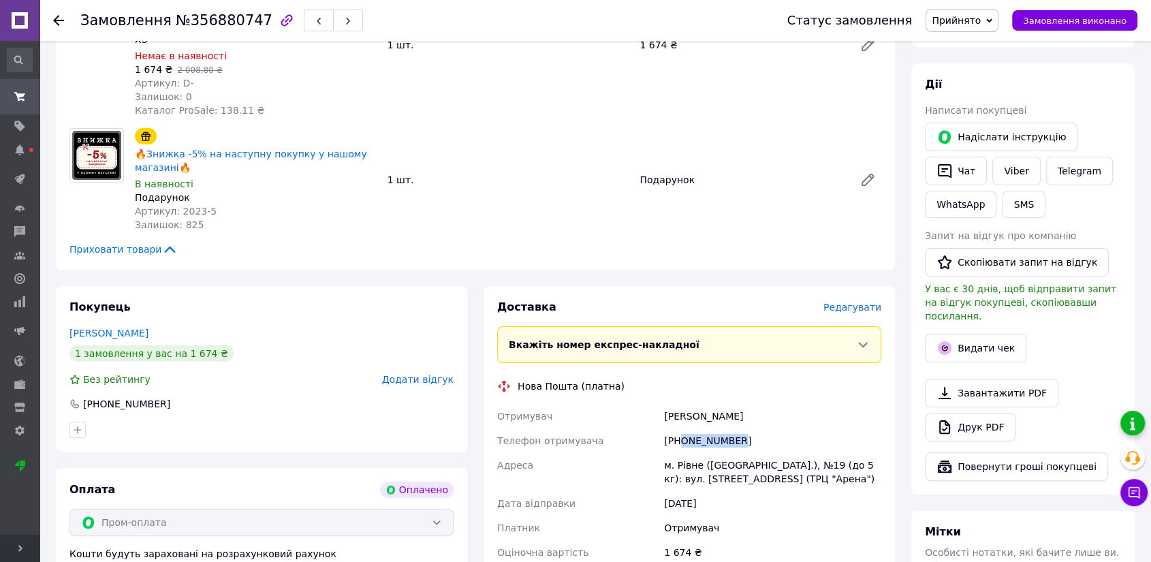
copy div "0964135342"
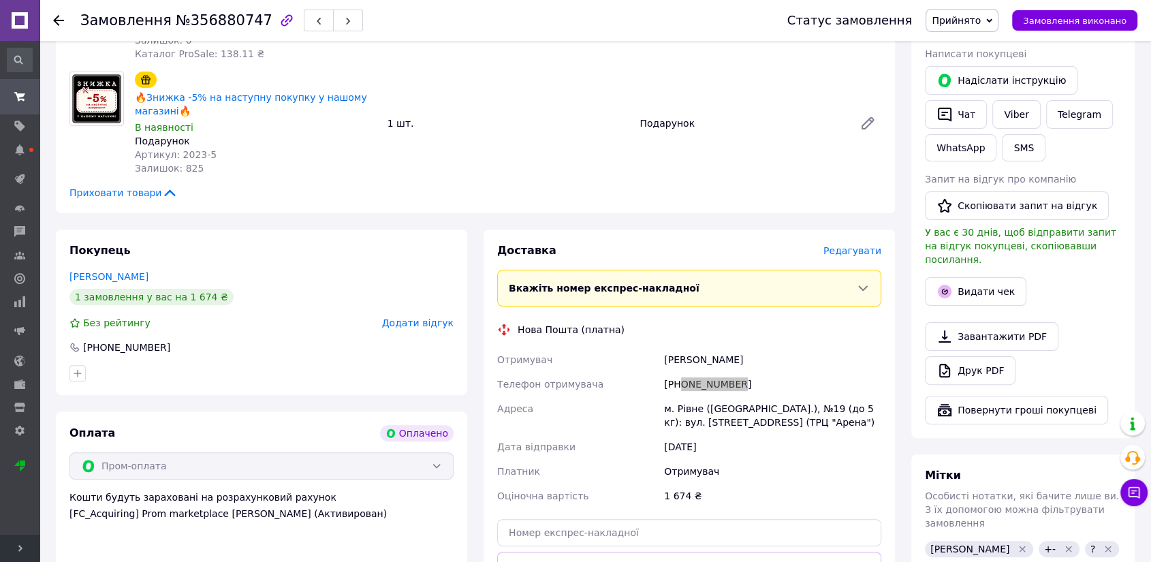
scroll to position [302, 0]
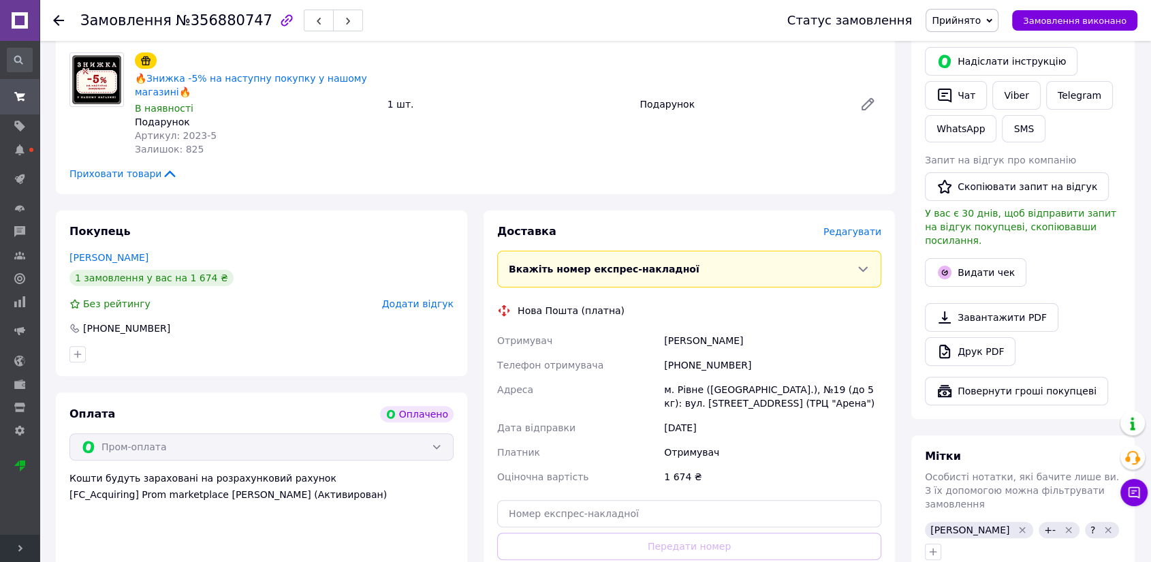
click at [683, 394] on div "м. Рівне ([GEOGRAPHIC_DATA].), №19 (до 5 кг): вул. [STREET_ADDRESS] (ТРЦ "Арена…" at bounding box center [773, 396] width 223 height 38
copy div "Рівне"
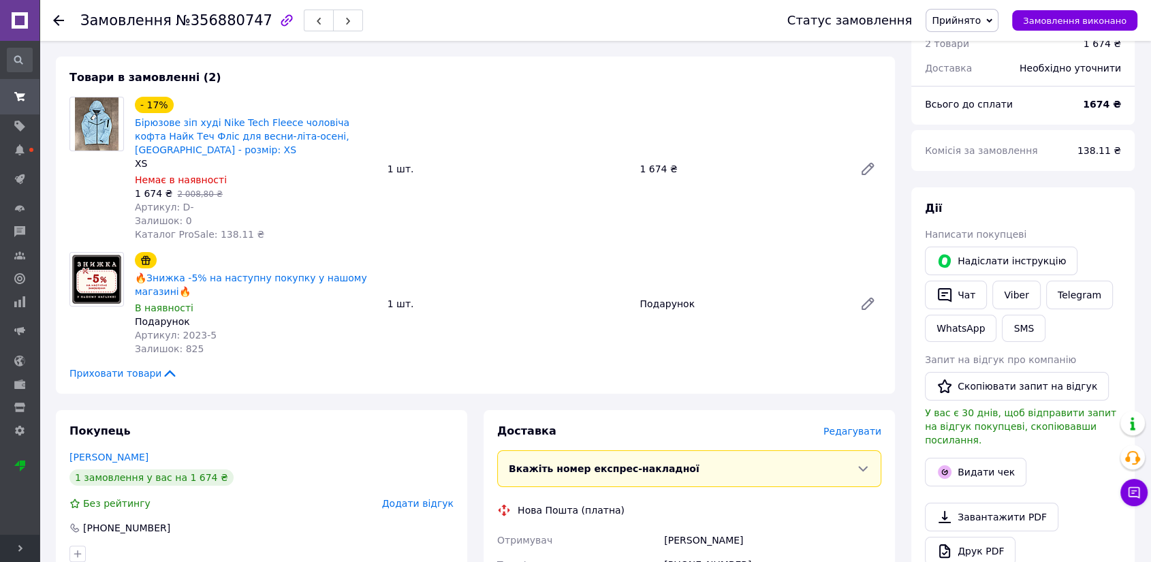
scroll to position [0, 0]
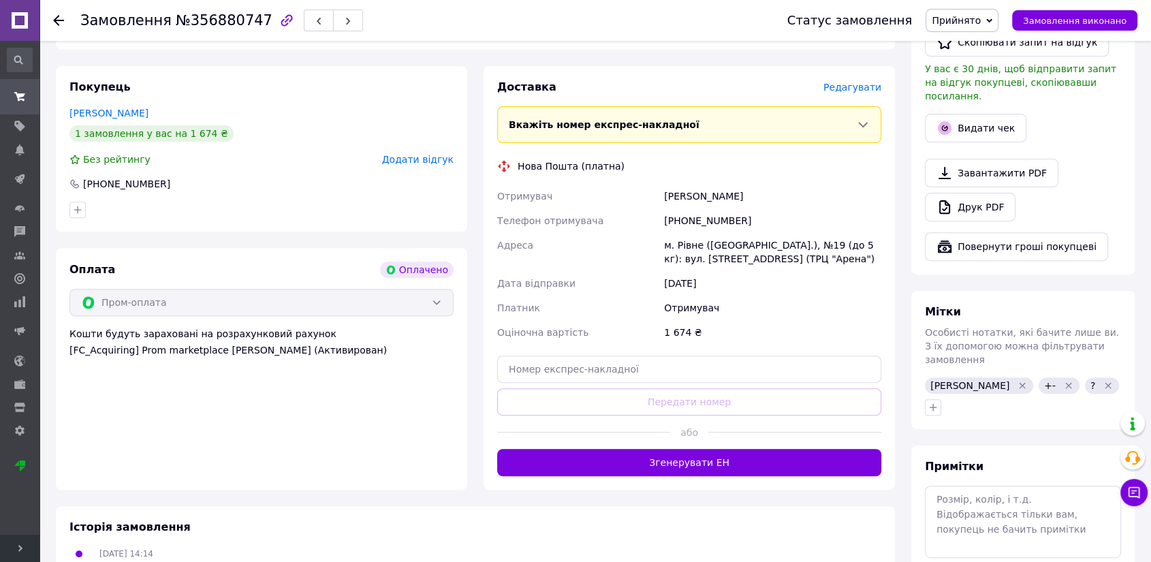
scroll to position [454, 0]
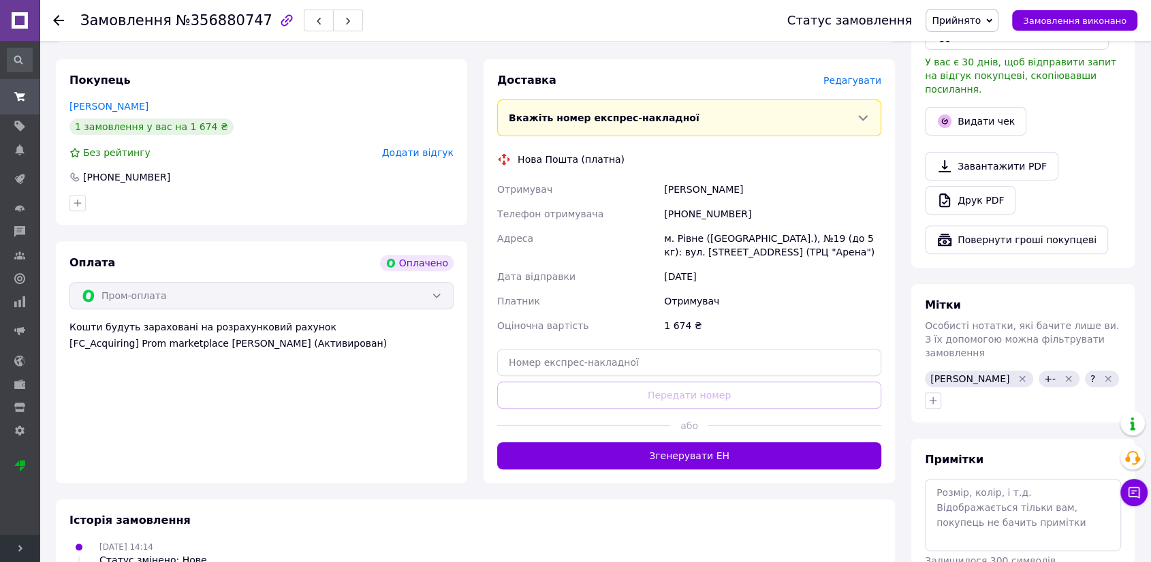
click at [1106, 376] on icon "Видалити мітку" at bounding box center [1109, 379] width 6 height 6
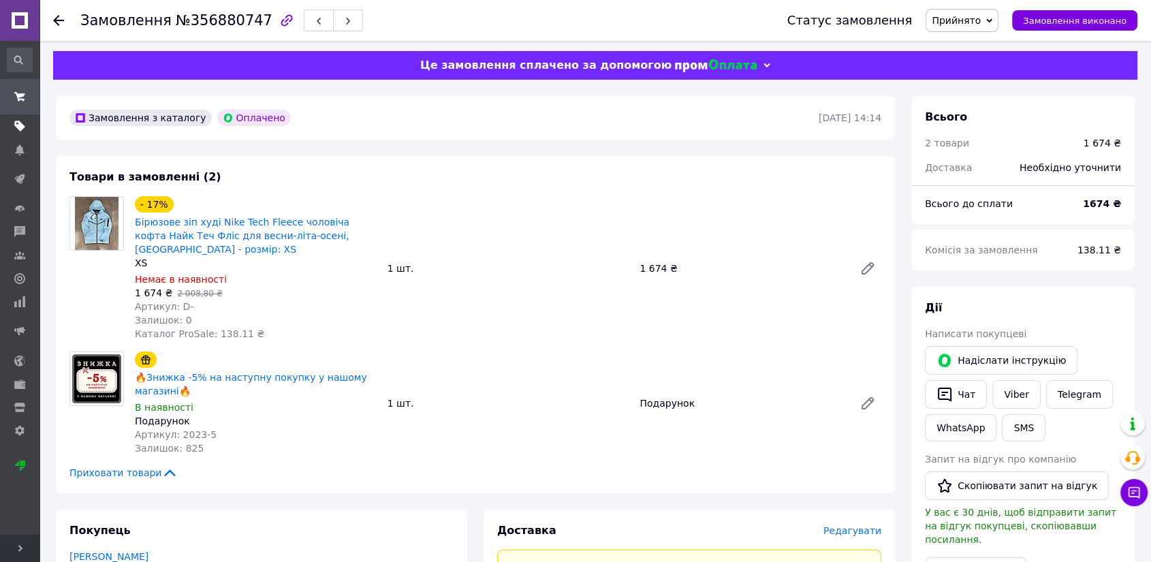
scroll to position [0, 0]
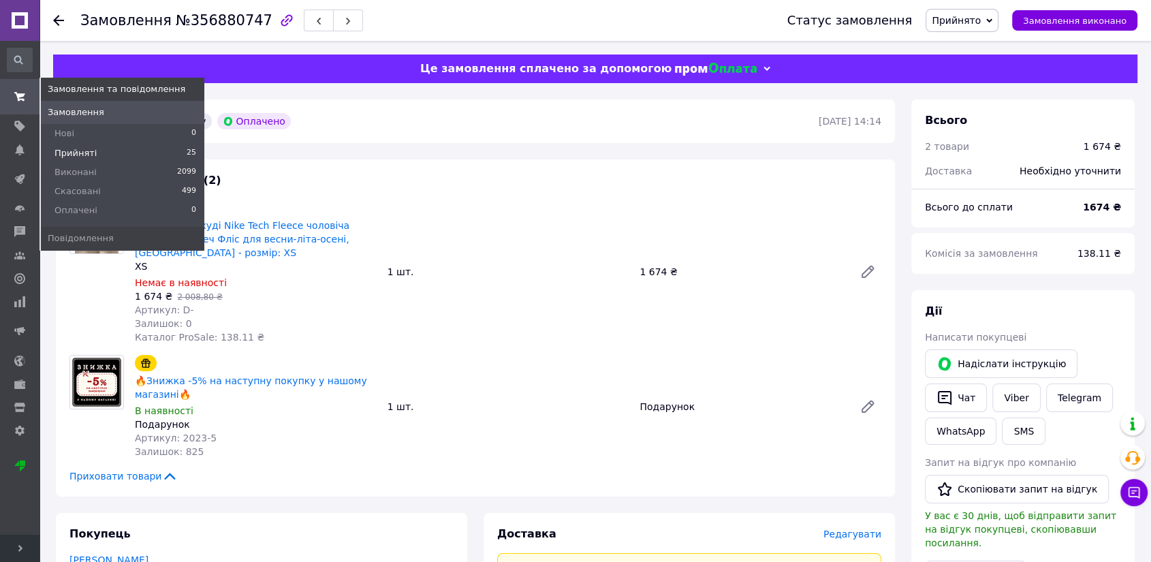
click at [72, 155] on span "Прийняті" at bounding box center [76, 153] width 42 height 12
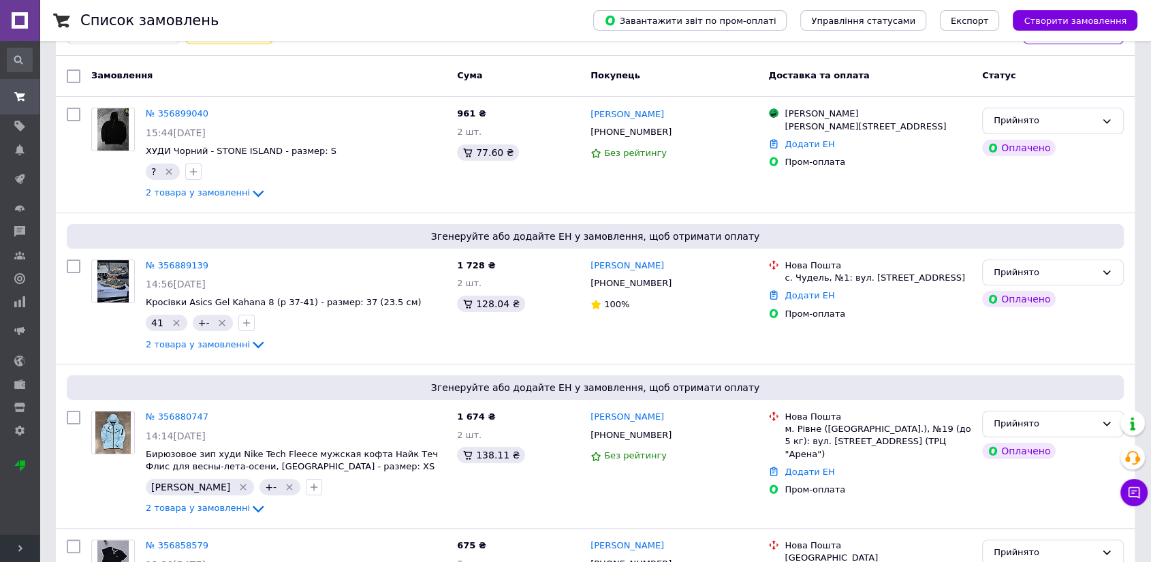
scroll to position [76, 0]
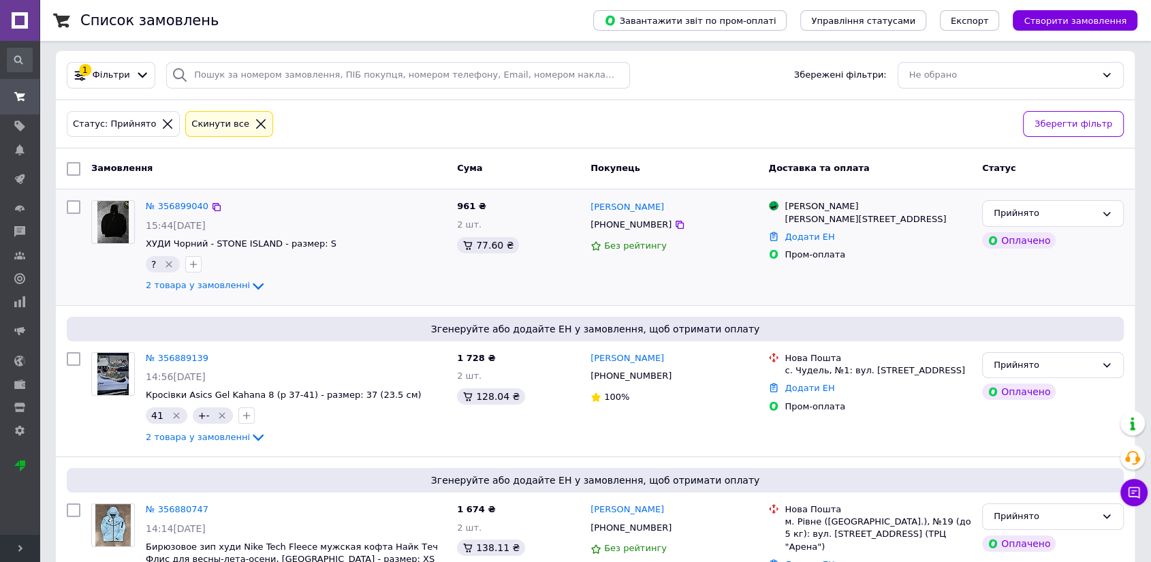
click at [125, 216] on img at bounding box center [113, 222] width 32 height 42
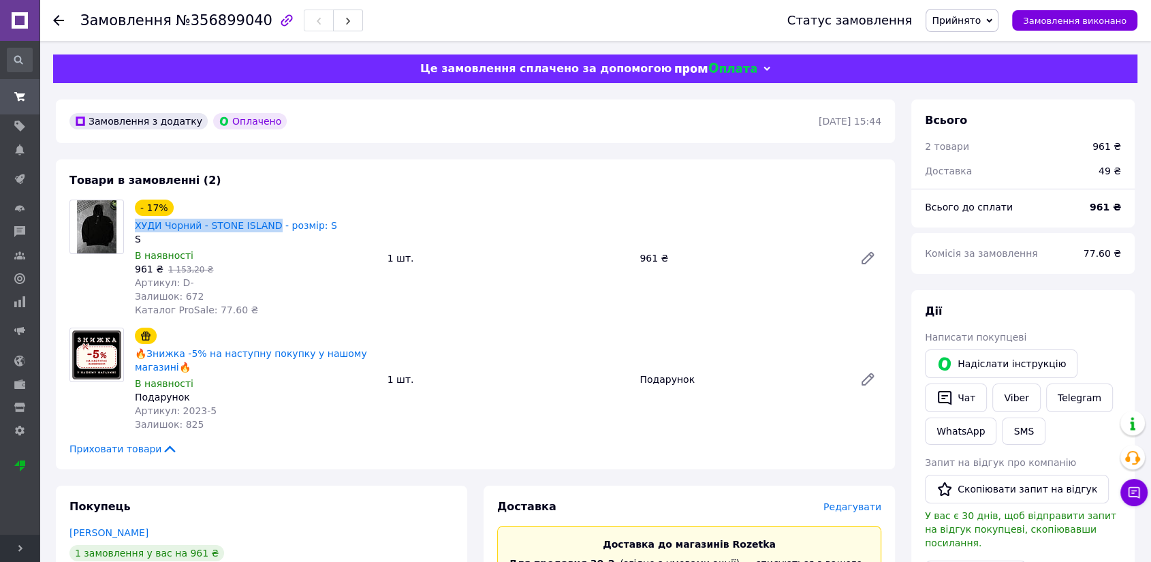
drag, startPoint x: 174, startPoint y: 198, endPoint x: 306, endPoint y: 198, distance: 132.2
click at [306, 198] on div "- 17% ХУДИ Чорний - STONE ISLAND - розмір: S S В наявності 961 ₴   1 153,20 ₴ А…" at bounding box center [255, 258] width 253 height 123
copy link "ХУДИ Чорний - [GEOGRAPHIC_DATA]"
click at [206, 193] on div "Товари в замовленні (2) - 17% ХУДИ Чорний - STONE ISLAND - розмір: S S В наявно…" at bounding box center [475, 314] width 839 height 310
drag, startPoint x: 170, startPoint y: 200, endPoint x: 188, endPoint y: 200, distance: 18.4
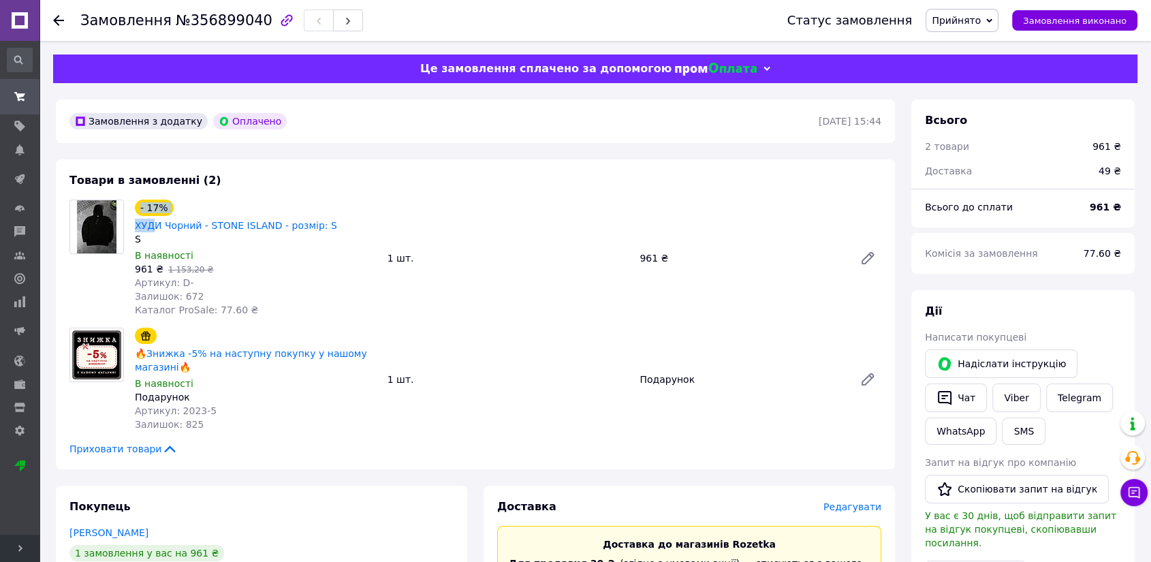
click at [188, 200] on div "- 17% ХУДИ Чорний - STONE ISLAND - розмір: S" at bounding box center [256, 215] width 245 height 35
click at [180, 193] on div "Товари в замовленні (2) - 17% ХУДИ Чорний - STONE ISLAND - розмір: S S В наявно…" at bounding box center [475, 314] width 839 height 310
drag, startPoint x: 171, startPoint y: 194, endPoint x: 232, endPoint y: 189, distance: 61.5
click at [232, 189] on div "Товари в замовленні (2) - 17% ХУДИ Чорний - STONE ISLAND - розмір: S S В наявно…" at bounding box center [475, 314] width 839 height 310
copy div "ХУДИ Чорний"
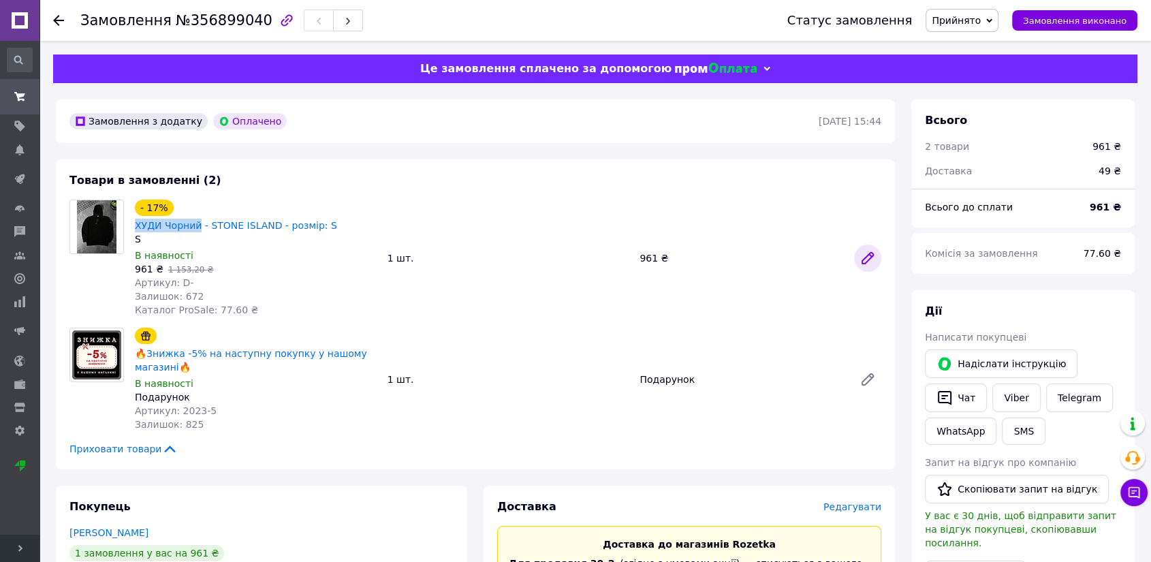
click at [862, 245] on link at bounding box center [867, 258] width 27 height 27
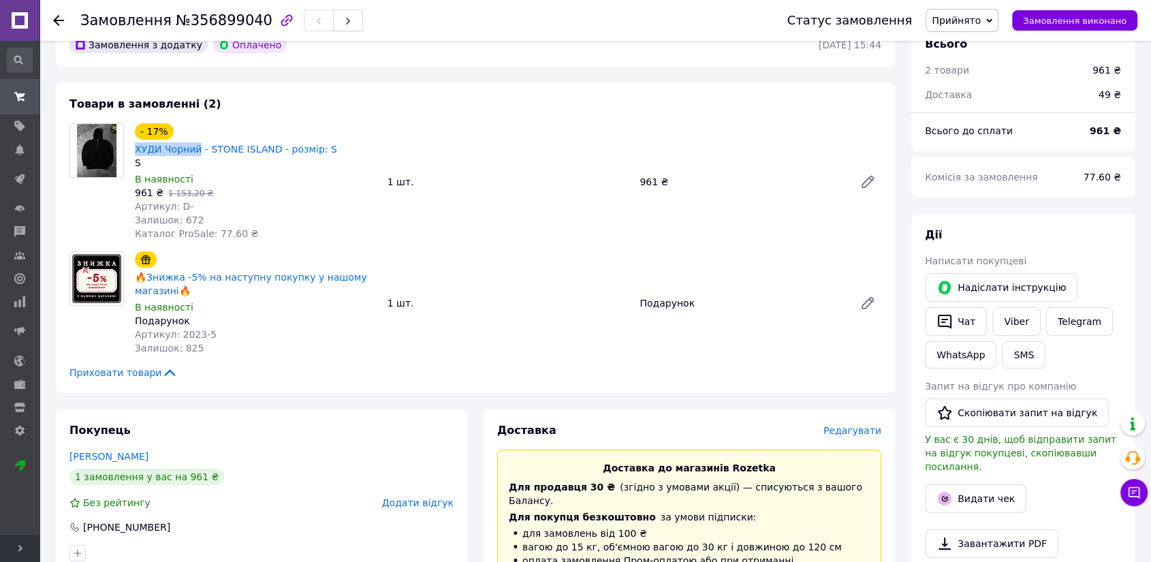
scroll to position [76, 0]
click at [961, 323] on button "Чат" at bounding box center [956, 322] width 62 height 29
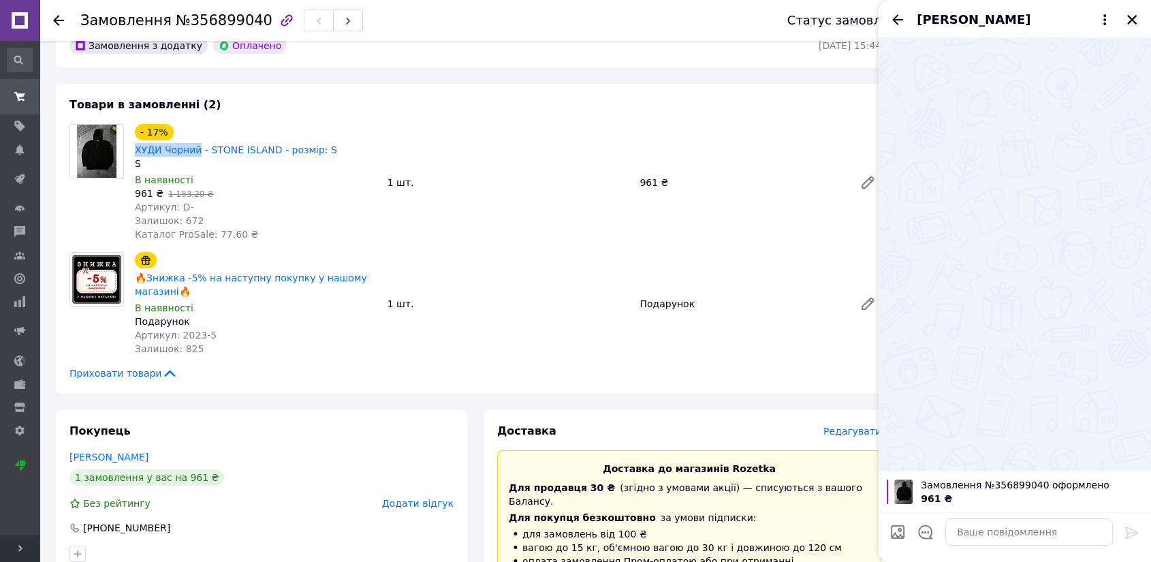
click at [1128, 25] on icon "Закрити" at bounding box center [1132, 20] width 12 height 12
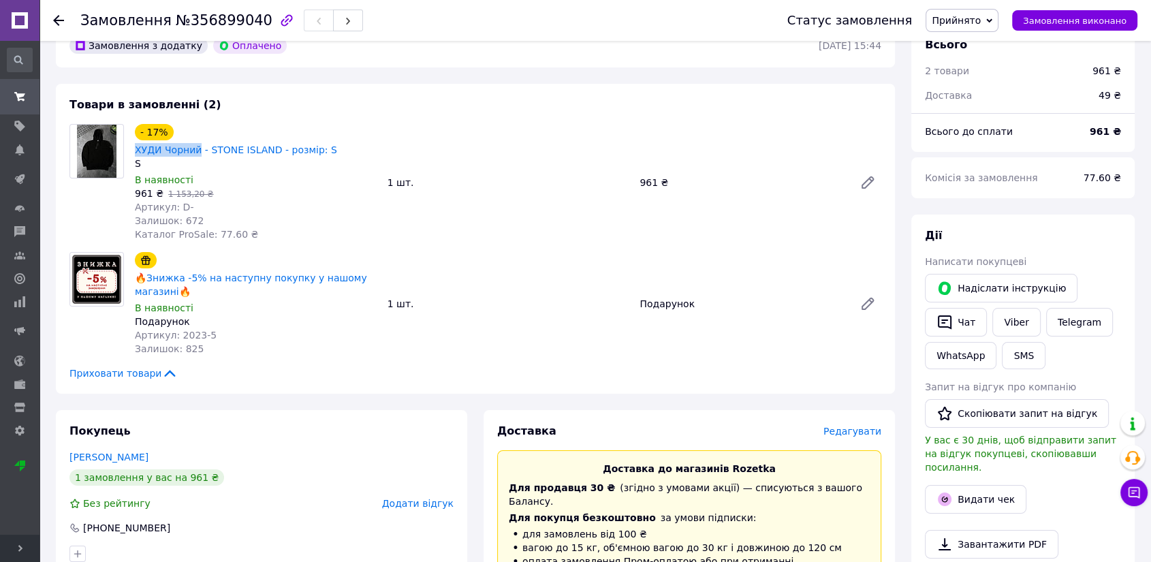
scroll to position [0, 0]
